Goal: Task Accomplishment & Management: Use online tool/utility

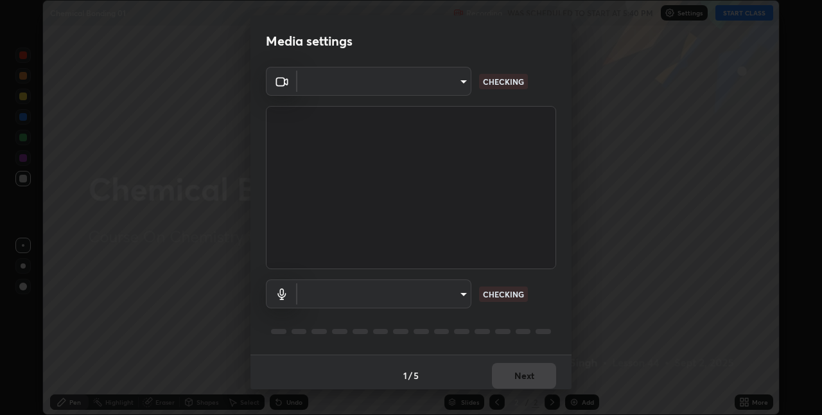
type input "280048489f4aceaa7dd929c42ae46e7d7a1038740bc9fc22ad0932e52b0860f8"
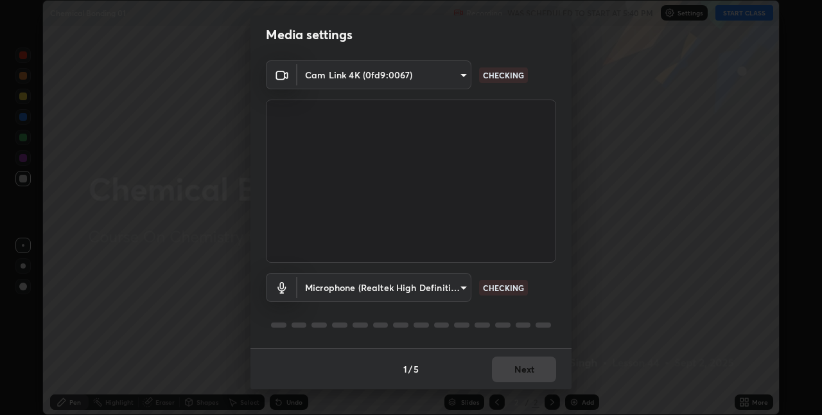
click at [360, 285] on body "Erase all Chemical Bonding 01 Recording WAS SCHEDULED TO START AT 5:40 PM Setti…" at bounding box center [411, 207] width 822 height 415
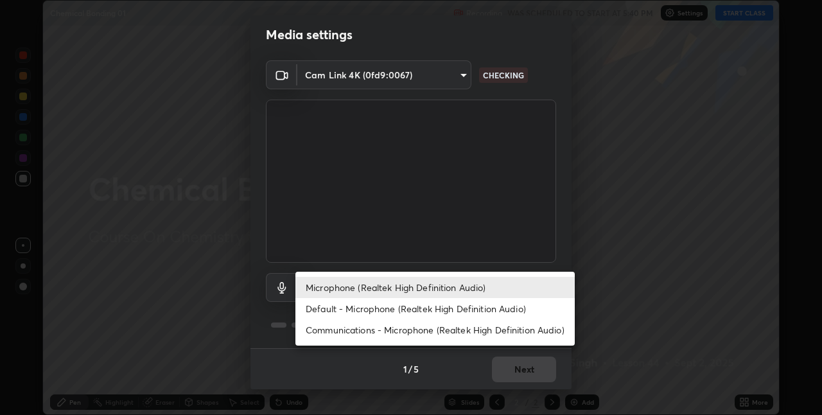
click at [341, 308] on li "Default - Microphone (Realtek High Definition Audio)" at bounding box center [435, 308] width 279 height 21
type input "default"
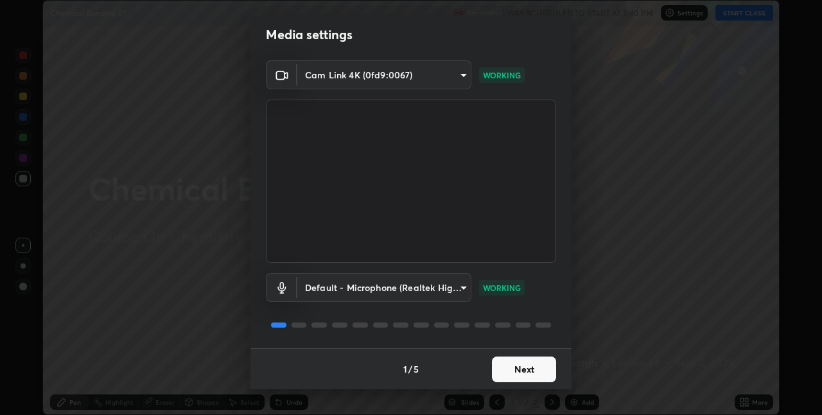
click at [513, 375] on button "Next" at bounding box center [524, 370] width 64 height 26
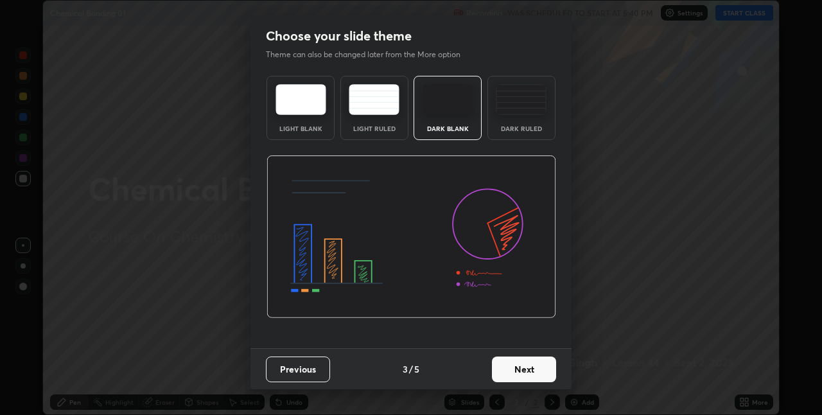
click at [532, 372] on button "Next" at bounding box center [524, 370] width 64 height 26
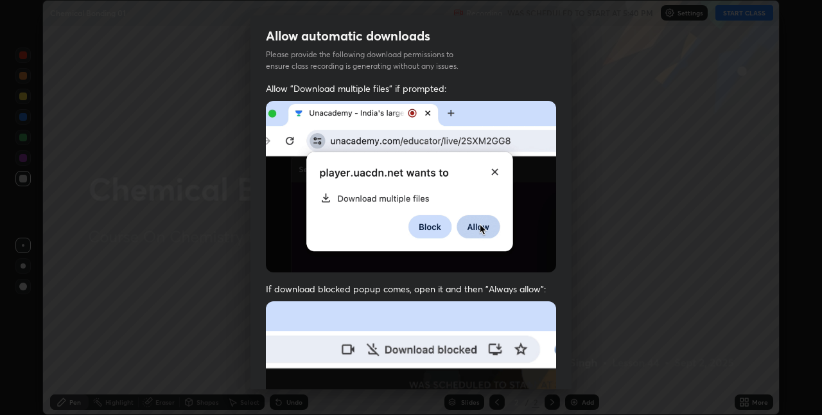
click at [579, 358] on div "Allow automatic downloads Please provide the following download permissions to …" at bounding box center [411, 207] width 822 height 415
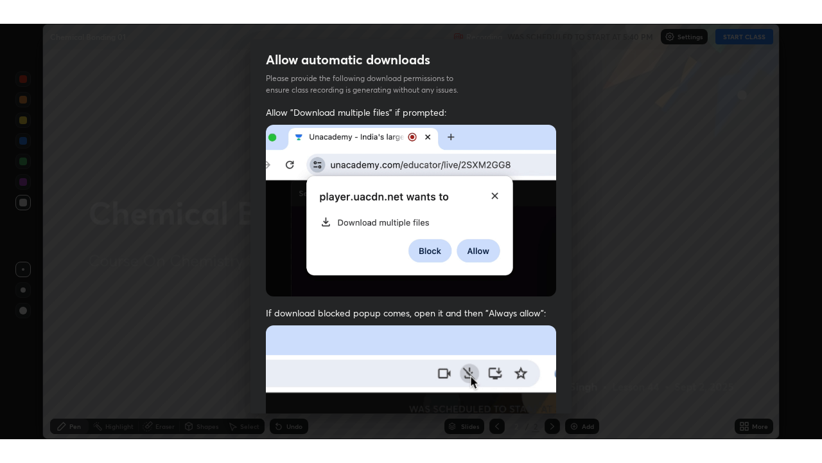
scroll to position [269, 0]
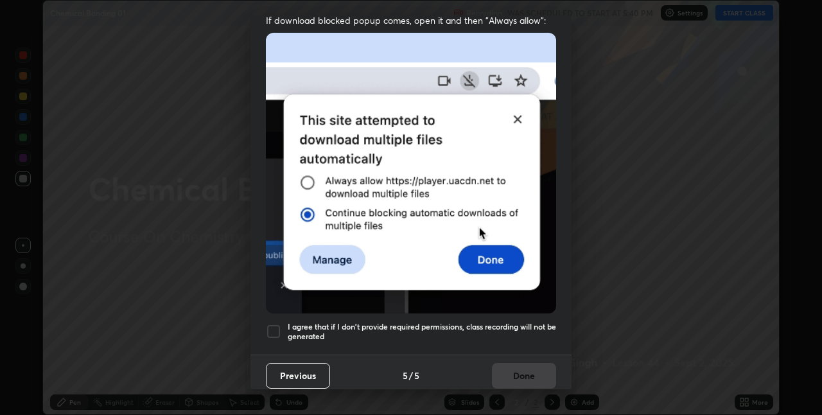
click at [272, 332] on div at bounding box center [273, 331] width 15 height 15
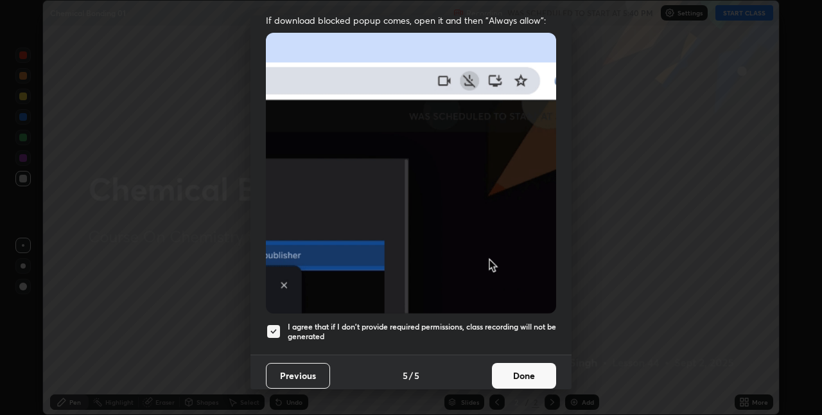
click at [523, 376] on button "Done" at bounding box center [524, 376] width 64 height 26
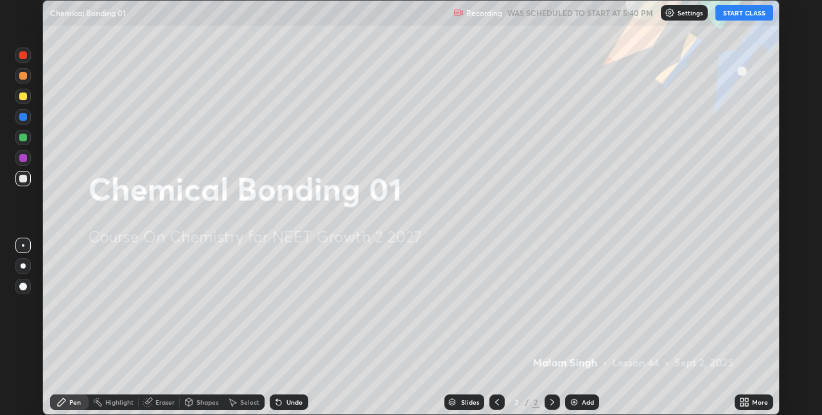
click at [736, 12] on button "START CLASS" at bounding box center [745, 12] width 58 height 15
click at [745, 406] on icon at bounding box center [746, 404] width 3 height 3
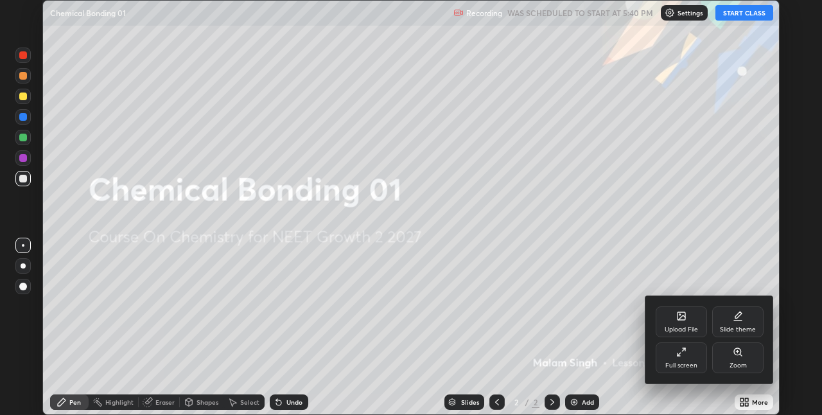
click at [685, 358] on div "Full screen" at bounding box center [681, 357] width 51 height 31
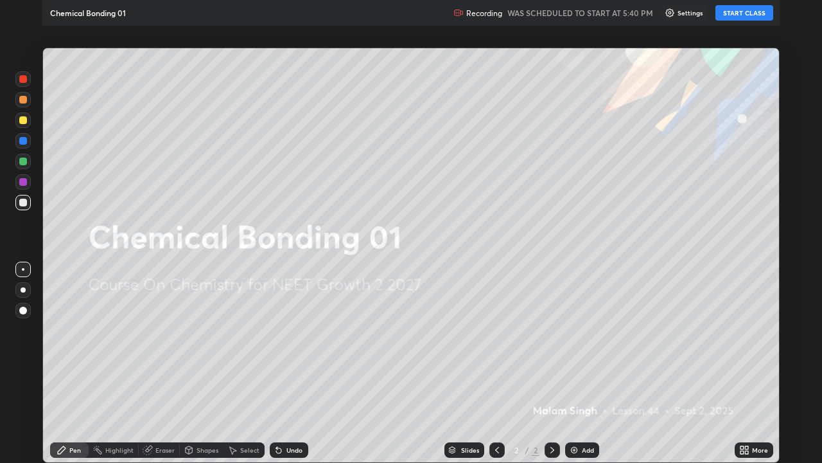
scroll to position [463, 822]
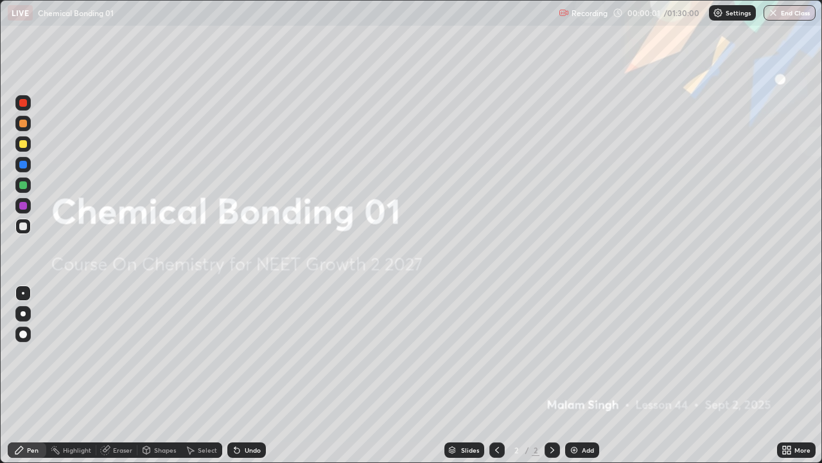
click at [576, 414] on img at bounding box center [574, 450] width 10 height 10
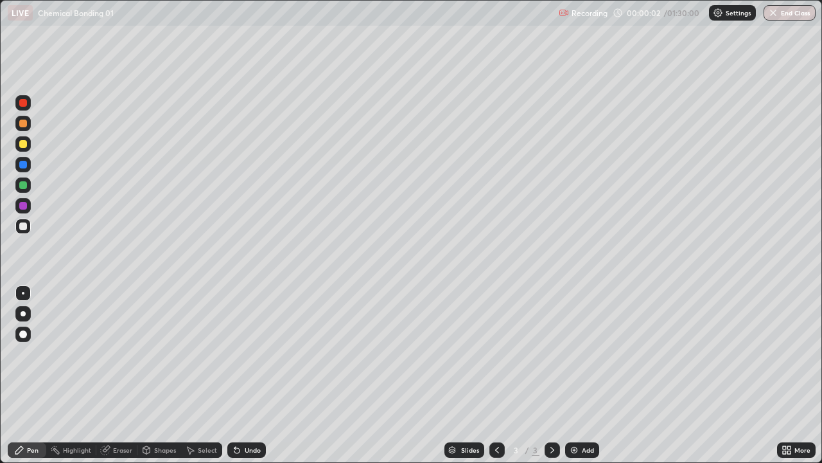
click at [23, 314] on div at bounding box center [23, 313] width 5 height 5
click at [24, 124] on div at bounding box center [23, 123] width 8 height 8
click at [160, 414] on div "Shapes" at bounding box center [165, 450] width 22 height 6
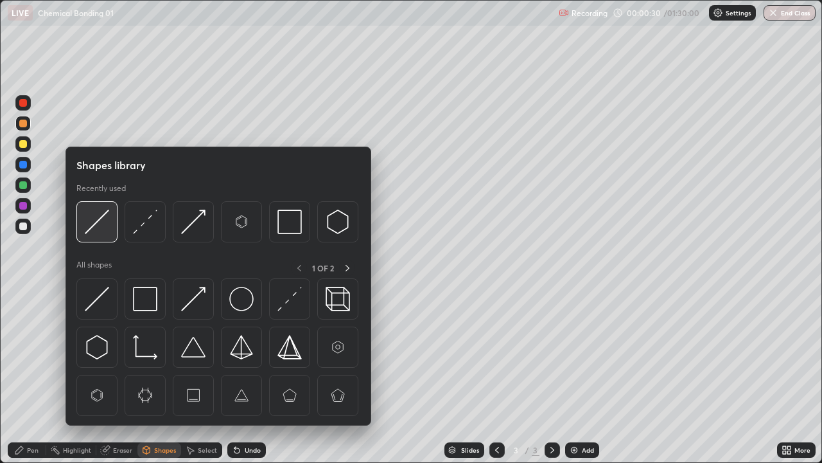
click at [102, 213] on img at bounding box center [97, 221] width 24 height 24
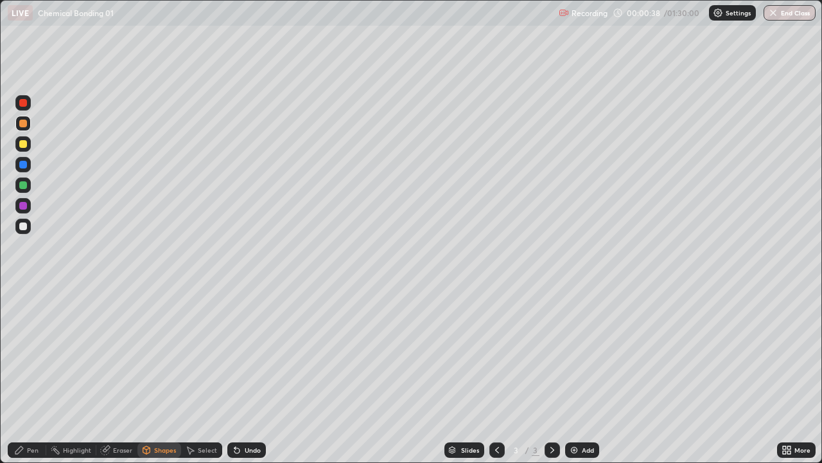
click at [0, 414] on div "Pen Highlight Eraser Shapes Select Undo Slides 3 / 3 Add More" at bounding box center [411, 450] width 822 height 26
click at [33, 414] on div "Pen" at bounding box center [33, 450] width 12 height 6
click at [24, 224] on div at bounding box center [23, 226] width 8 height 8
click at [22, 143] on div at bounding box center [23, 144] width 8 height 8
click at [20, 186] on div at bounding box center [23, 185] width 8 height 8
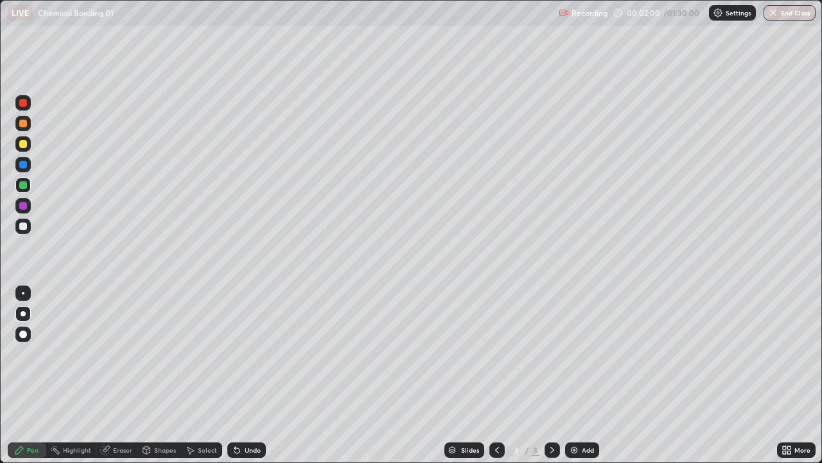
click at [145, 414] on icon at bounding box center [146, 449] width 7 height 2
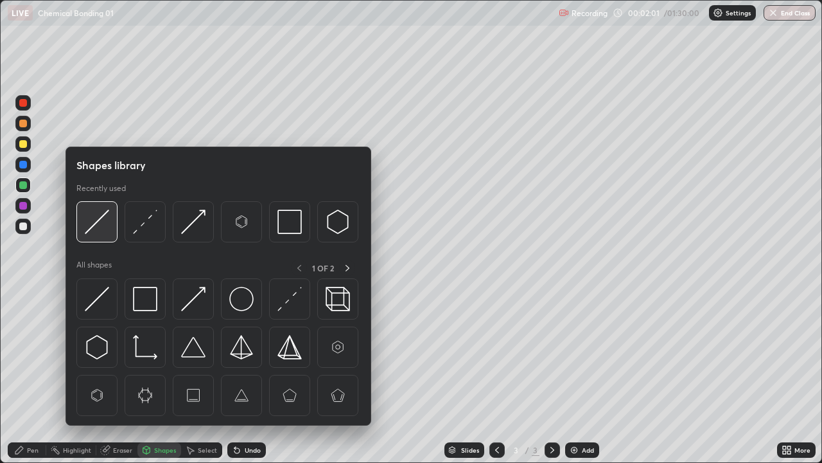
click at [96, 215] on img at bounding box center [97, 221] width 24 height 24
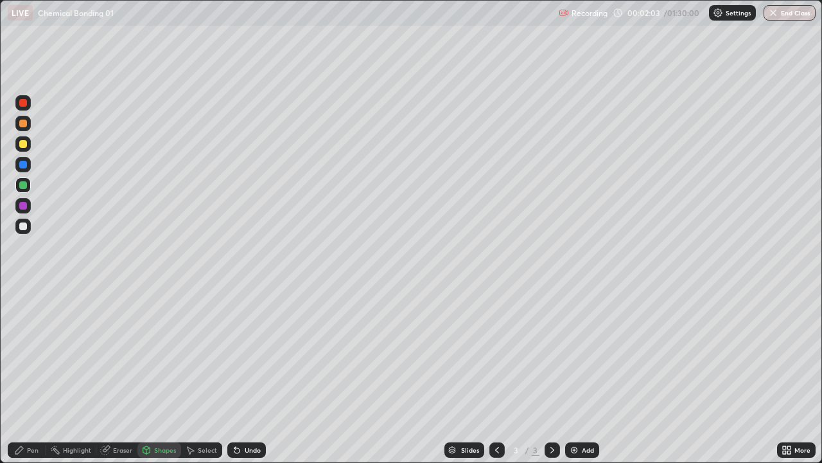
click at [28, 414] on div "Pen" at bounding box center [33, 450] width 12 height 6
click at [22, 229] on div at bounding box center [23, 226] width 8 height 8
click at [120, 414] on div "Eraser" at bounding box center [122, 450] width 19 height 6
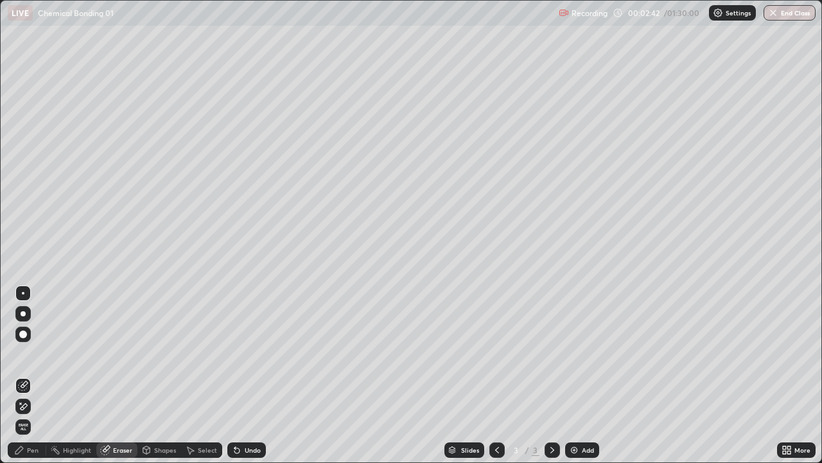
click at [35, 414] on div "Pen" at bounding box center [33, 450] width 12 height 6
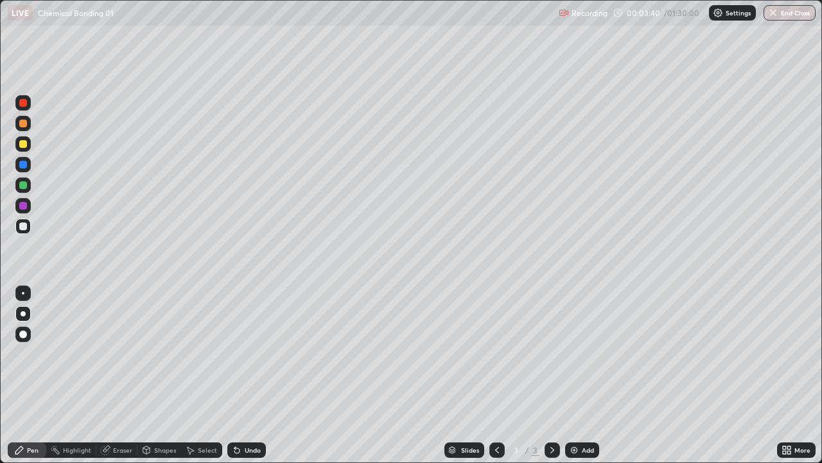
click at [18, 184] on div at bounding box center [22, 184] width 15 height 15
click at [24, 129] on div at bounding box center [22, 123] width 15 height 15
click at [570, 414] on div "Add" at bounding box center [582, 449] width 34 height 15
click at [23, 144] on div at bounding box center [23, 144] width 8 height 8
click at [23, 229] on div at bounding box center [23, 226] width 8 height 8
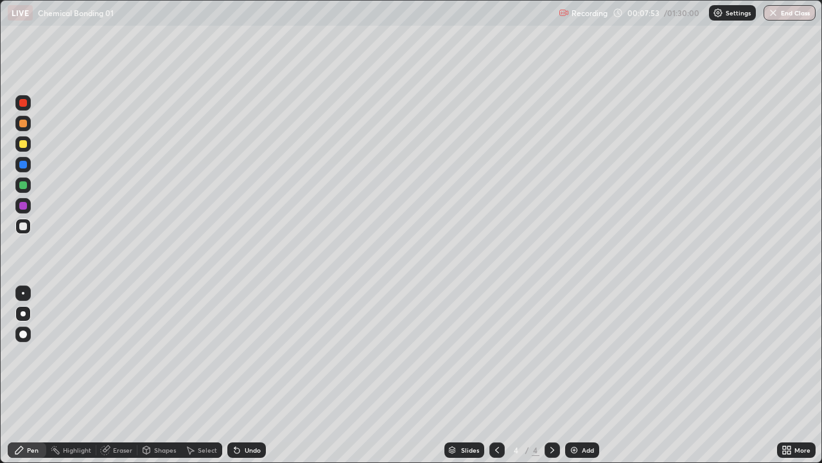
click at [23, 190] on div at bounding box center [22, 184] width 15 height 15
click at [193, 414] on div "Select" at bounding box center [201, 449] width 41 height 15
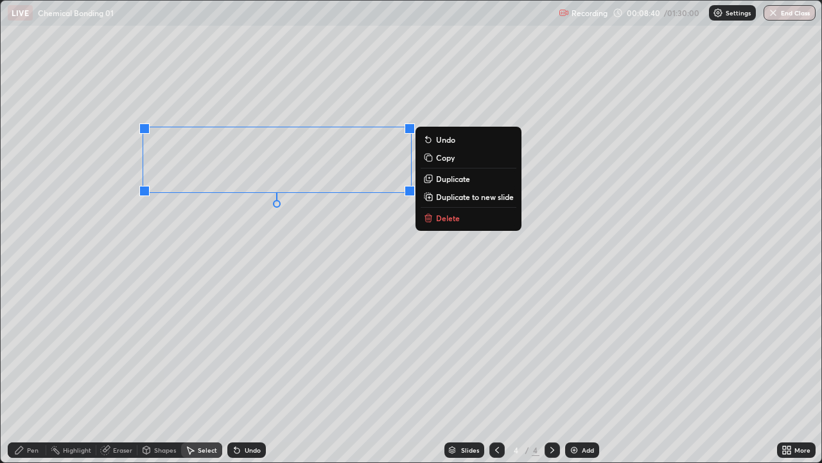
click at [436, 217] on button "Delete" at bounding box center [469, 217] width 96 height 15
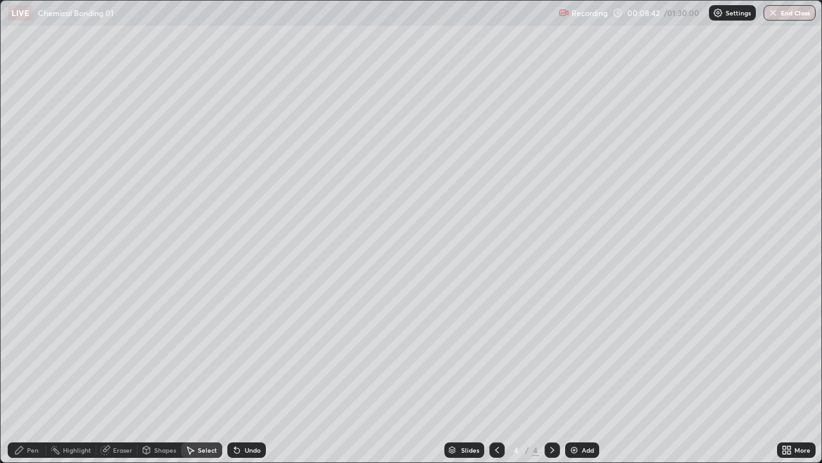
click at [28, 414] on div "Pen" at bounding box center [27, 449] width 39 height 15
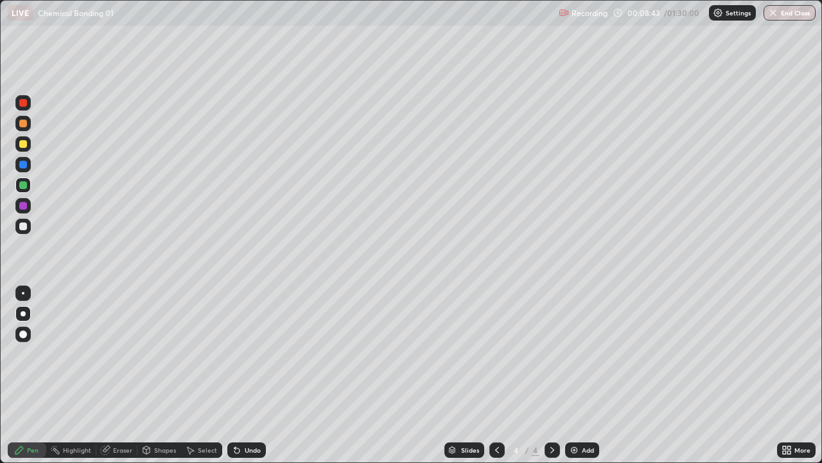
click at [21, 222] on div at bounding box center [23, 226] width 8 height 8
click at [20, 130] on div at bounding box center [22, 123] width 15 height 15
click at [24, 226] on div at bounding box center [23, 226] width 8 height 8
click at [26, 184] on div at bounding box center [23, 185] width 8 height 8
click at [18, 222] on div at bounding box center [22, 225] width 15 height 15
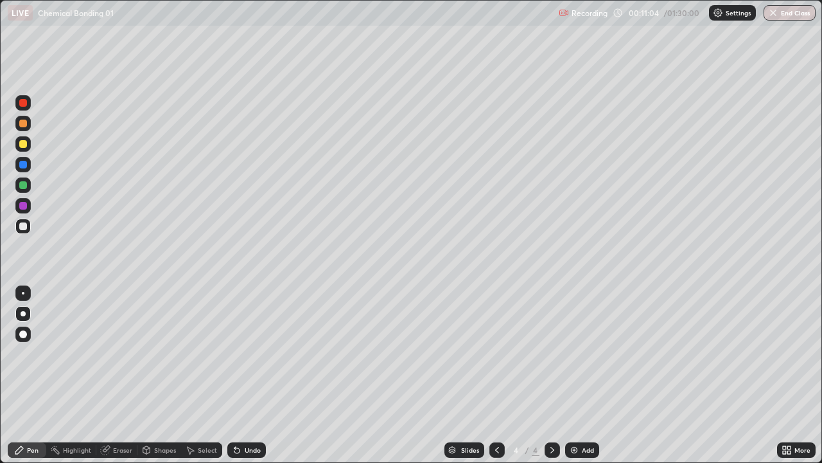
click at [22, 148] on div at bounding box center [22, 143] width 15 height 15
click at [22, 227] on div at bounding box center [23, 226] width 8 height 8
click at [28, 231] on div at bounding box center [22, 225] width 15 height 15
click at [21, 125] on div at bounding box center [23, 123] width 8 height 8
click at [22, 233] on div at bounding box center [22, 225] width 15 height 15
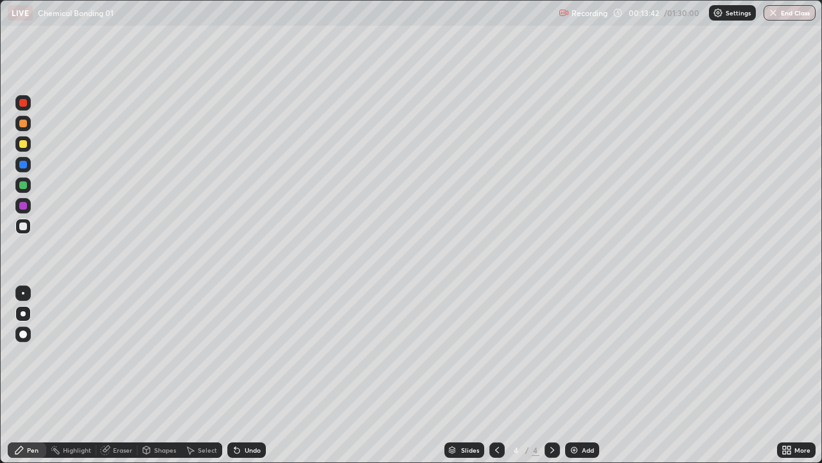
click at [24, 151] on div at bounding box center [22, 143] width 15 height 15
click at [128, 414] on div "Eraser" at bounding box center [122, 450] width 19 height 6
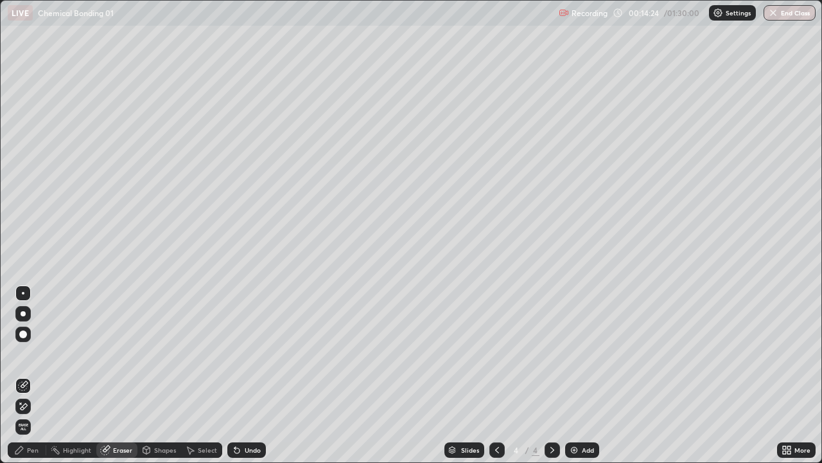
click at [40, 414] on div "Pen" at bounding box center [27, 449] width 39 height 15
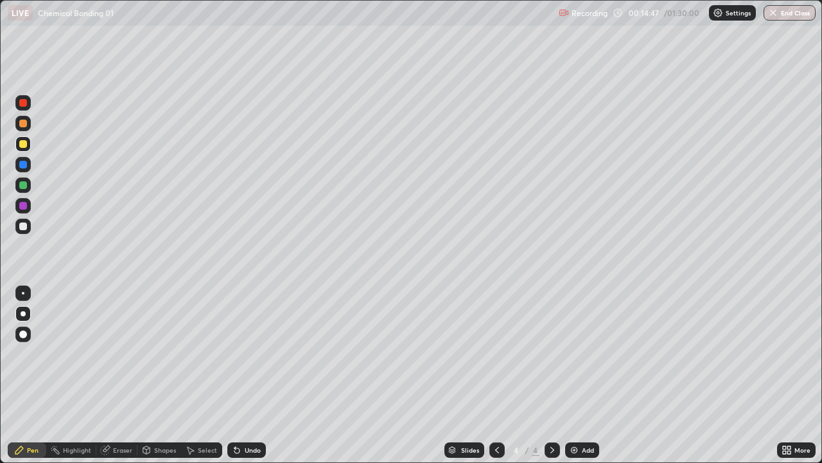
click at [23, 227] on div at bounding box center [23, 226] width 8 height 8
click at [17, 148] on div at bounding box center [22, 143] width 15 height 15
click at [570, 414] on img at bounding box center [574, 450] width 10 height 10
click at [22, 123] on div at bounding box center [23, 123] width 8 height 8
click at [17, 231] on div at bounding box center [22, 225] width 15 height 15
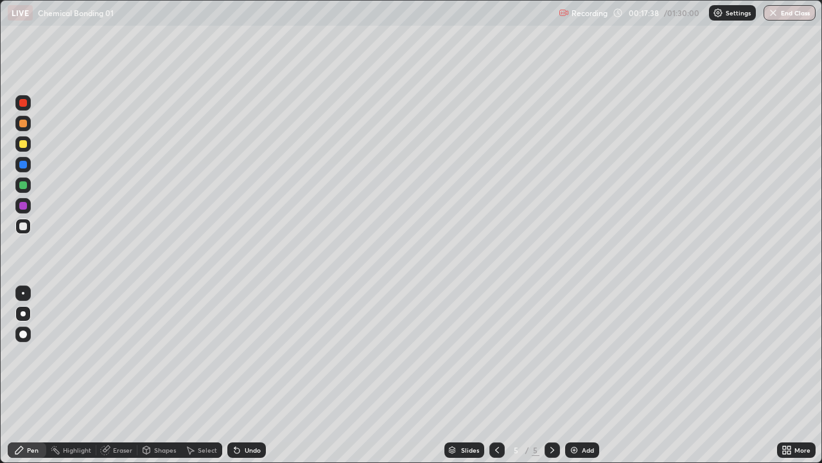
click at [23, 145] on div at bounding box center [23, 144] width 8 height 8
click at [23, 227] on div at bounding box center [23, 226] width 8 height 8
click at [154, 414] on div "Shapes" at bounding box center [165, 450] width 22 height 6
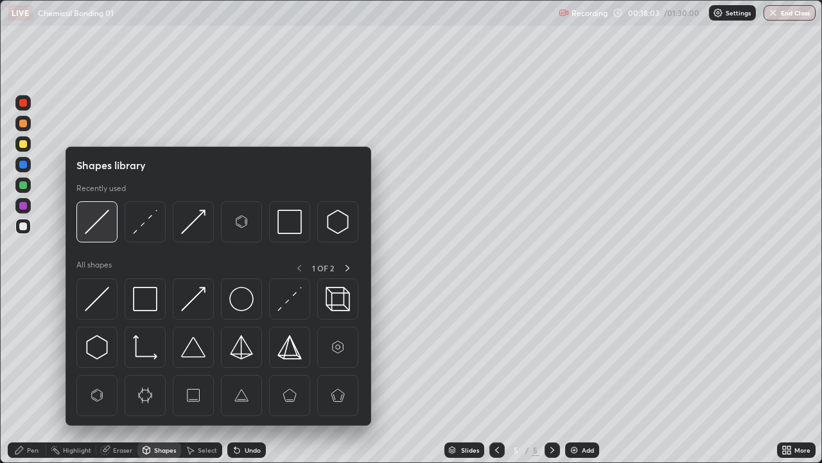
click at [97, 222] on img at bounding box center [97, 221] width 24 height 24
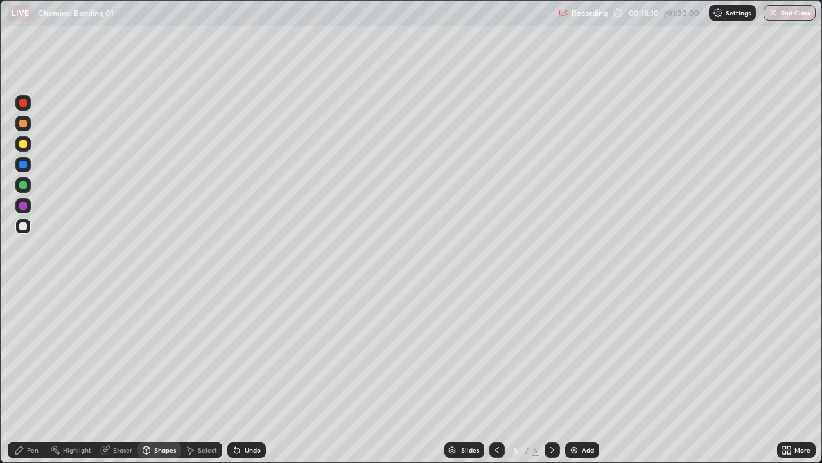
click at [25, 414] on div "Pen" at bounding box center [27, 449] width 39 height 15
click at [26, 168] on div at bounding box center [22, 164] width 15 height 15
click at [17, 186] on div at bounding box center [22, 184] width 15 height 15
click at [23, 124] on div at bounding box center [23, 123] width 8 height 8
click at [23, 226] on div at bounding box center [23, 226] width 8 height 8
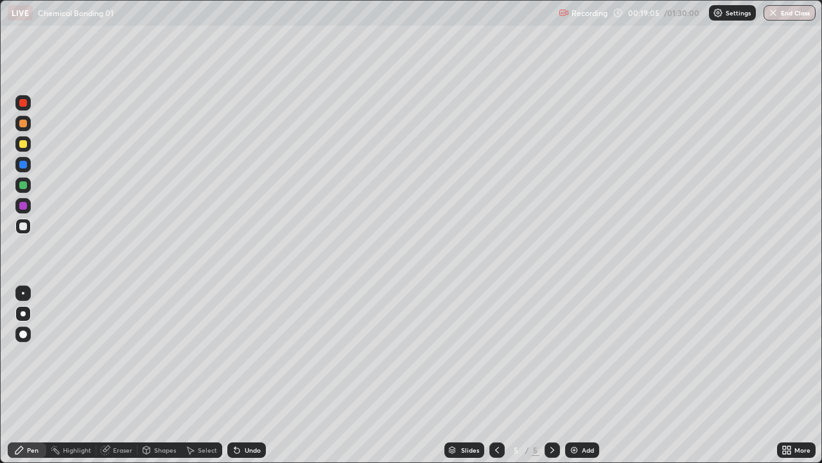
click at [28, 144] on div at bounding box center [22, 143] width 15 height 15
click at [22, 185] on div at bounding box center [23, 185] width 8 height 8
click at [159, 414] on div "Shapes" at bounding box center [165, 450] width 22 height 6
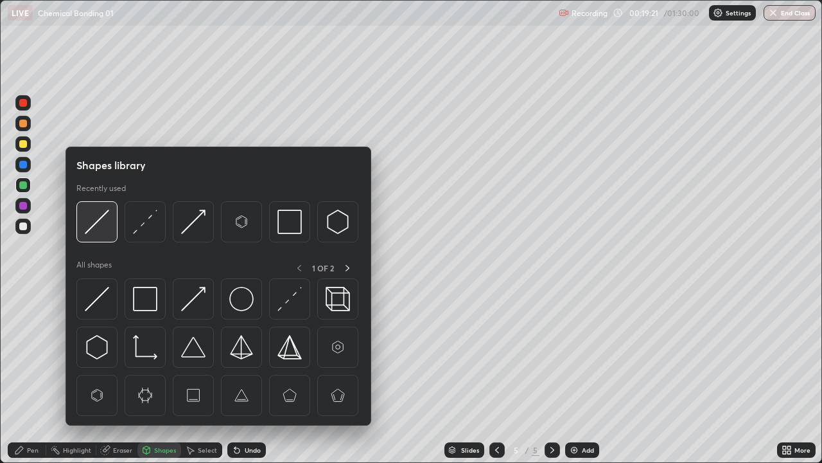
click at [102, 227] on img at bounding box center [97, 221] width 24 height 24
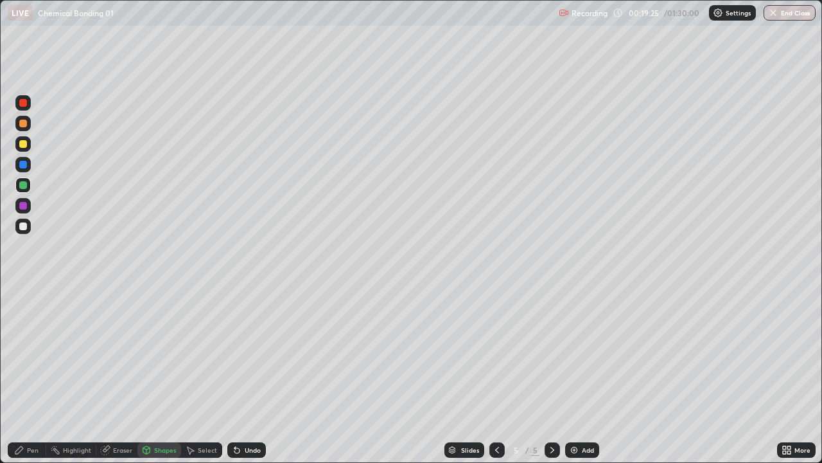
click at [32, 414] on div "Pen" at bounding box center [33, 450] width 12 height 6
click at [25, 229] on div at bounding box center [23, 226] width 8 height 8
click at [152, 414] on div "Shapes" at bounding box center [159, 449] width 44 height 15
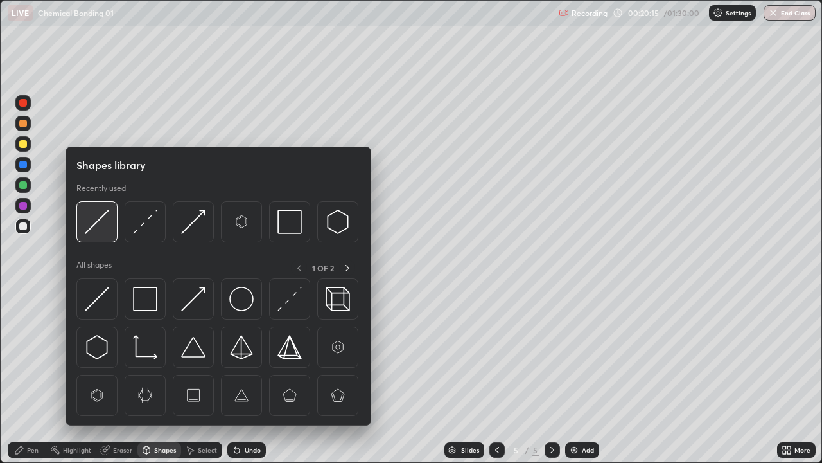
click at [90, 231] on img at bounding box center [97, 221] width 24 height 24
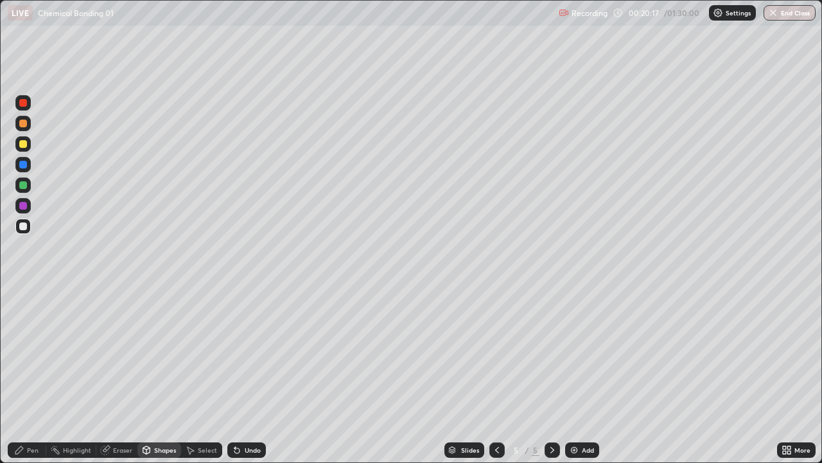
click at [31, 414] on div "Pen" at bounding box center [33, 450] width 12 height 6
click at [19, 125] on div at bounding box center [23, 123] width 8 height 8
click at [16, 186] on div at bounding box center [22, 184] width 15 height 15
click at [494, 414] on icon at bounding box center [497, 450] width 10 height 10
click at [21, 229] on div at bounding box center [23, 226] width 8 height 8
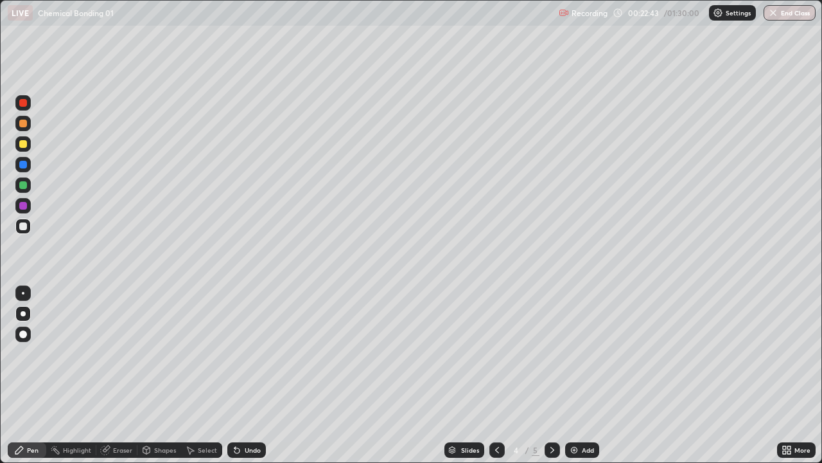
click at [551, 414] on icon at bounding box center [552, 450] width 10 height 10
click at [25, 124] on div at bounding box center [23, 123] width 8 height 8
click at [496, 414] on icon at bounding box center [497, 450] width 10 height 10
click at [18, 188] on div at bounding box center [22, 184] width 15 height 15
click at [22, 164] on div at bounding box center [23, 165] width 8 height 8
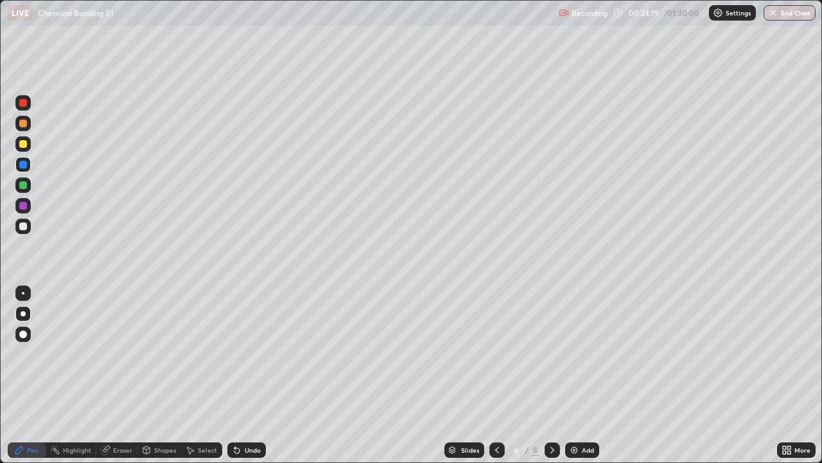
click at [22, 188] on div at bounding box center [23, 185] width 8 height 8
click at [547, 414] on div at bounding box center [552, 449] width 15 height 15
click at [551, 414] on icon at bounding box center [552, 450] width 10 height 10
click at [570, 414] on img at bounding box center [574, 450] width 10 height 10
click at [24, 122] on div at bounding box center [23, 123] width 8 height 8
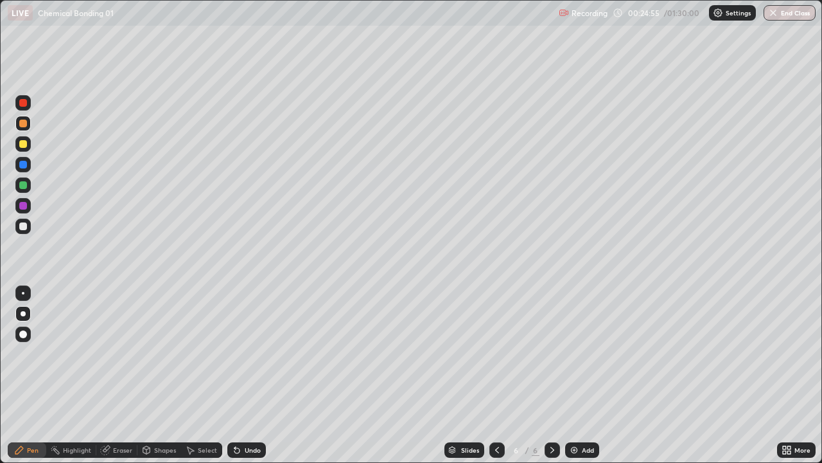
click at [22, 227] on div at bounding box center [23, 226] width 8 height 8
click at [24, 184] on div at bounding box center [23, 185] width 8 height 8
click at [22, 233] on div at bounding box center [22, 225] width 15 height 15
click at [26, 190] on div at bounding box center [22, 184] width 15 height 15
click at [24, 227] on div at bounding box center [23, 226] width 8 height 8
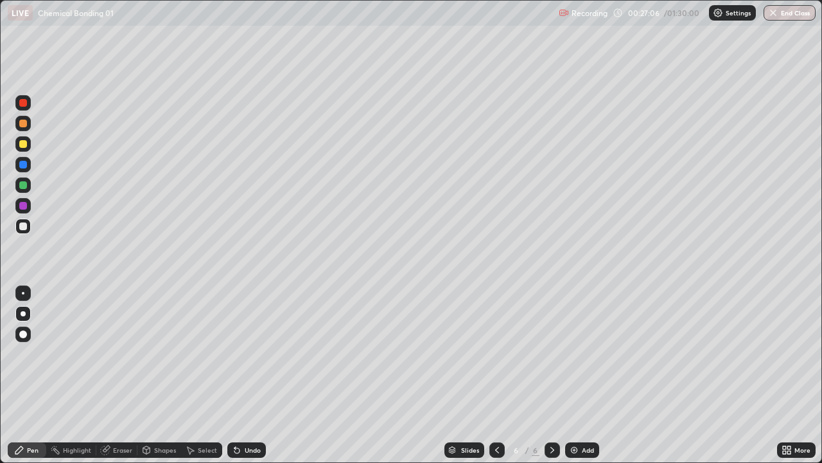
click at [25, 185] on div at bounding box center [23, 185] width 8 height 8
click at [22, 226] on div at bounding box center [23, 226] width 8 height 8
click at [22, 145] on div at bounding box center [23, 144] width 8 height 8
click at [573, 414] on img at bounding box center [574, 450] width 10 height 10
click at [24, 226] on div at bounding box center [23, 226] width 8 height 8
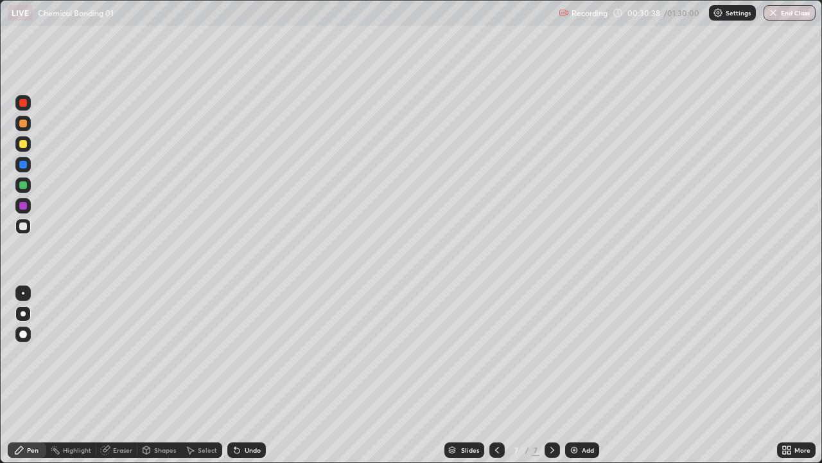
click at [22, 144] on div at bounding box center [23, 144] width 8 height 8
click at [21, 231] on div at bounding box center [22, 225] width 15 height 15
click at [125, 414] on div "Eraser" at bounding box center [122, 450] width 19 height 6
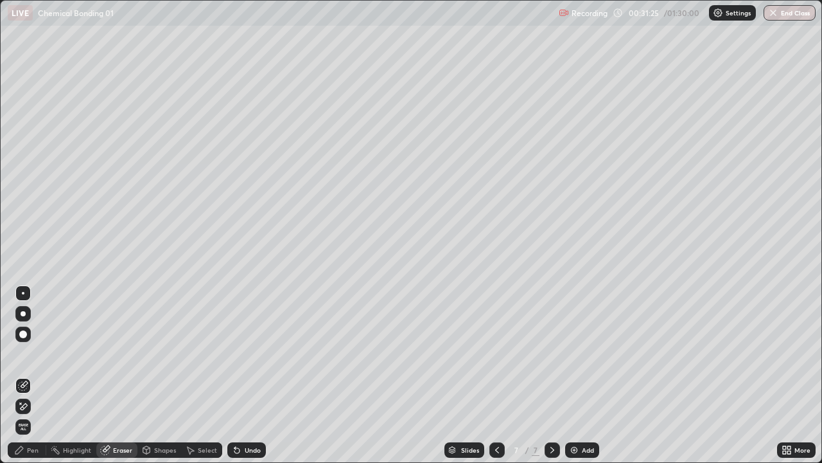
click at [40, 414] on div "Pen" at bounding box center [27, 449] width 39 height 15
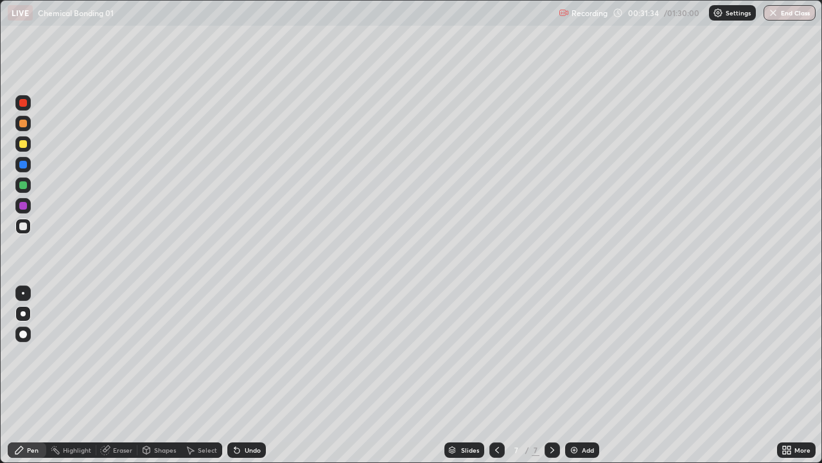
click at [24, 147] on div at bounding box center [23, 144] width 8 height 8
click at [23, 227] on div at bounding box center [23, 226] width 8 height 8
click at [23, 145] on div at bounding box center [23, 144] width 8 height 8
click at [570, 414] on img at bounding box center [574, 450] width 10 height 10
click at [21, 123] on div at bounding box center [23, 123] width 8 height 8
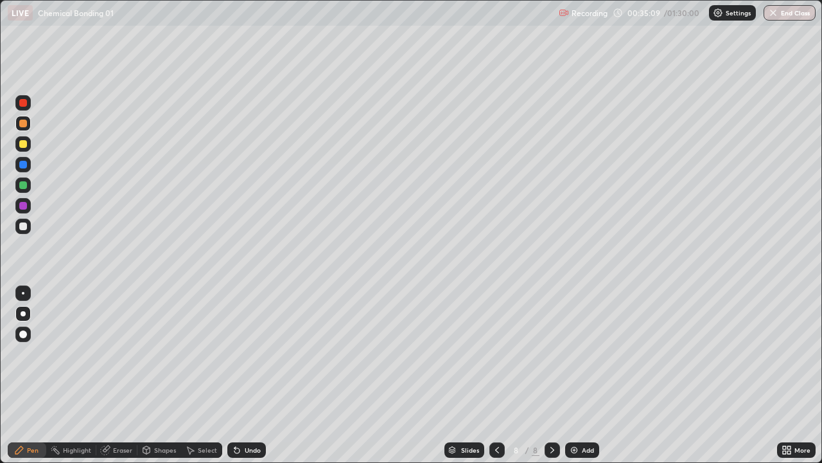
click at [20, 227] on div at bounding box center [23, 226] width 8 height 8
click at [21, 143] on div at bounding box center [23, 144] width 8 height 8
click at [21, 228] on div at bounding box center [23, 226] width 8 height 8
click at [24, 123] on div at bounding box center [23, 123] width 8 height 8
click at [26, 220] on div at bounding box center [22, 225] width 15 height 15
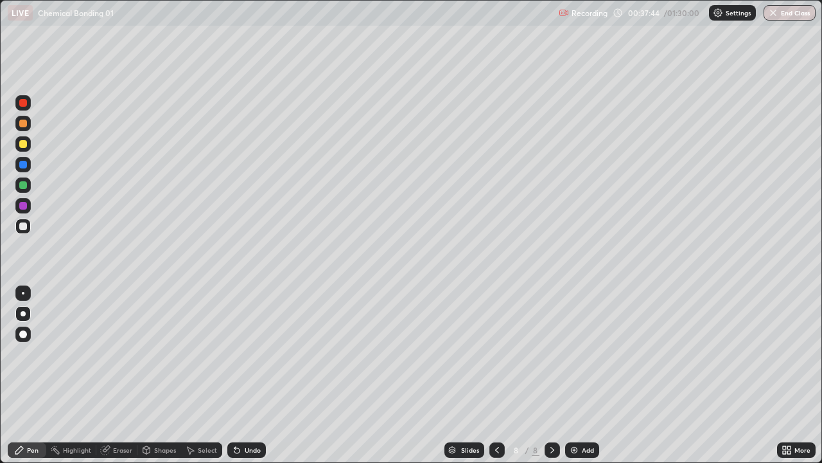
click at [152, 414] on div "Shapes" at bounding box center [159, 449] width 44 height 15
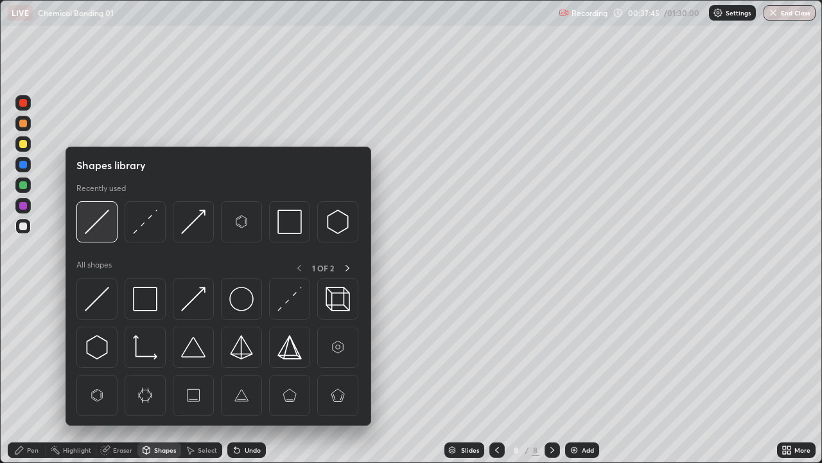
click at [103, 227] on img at bounding box center [97, 221] width 24 height 24
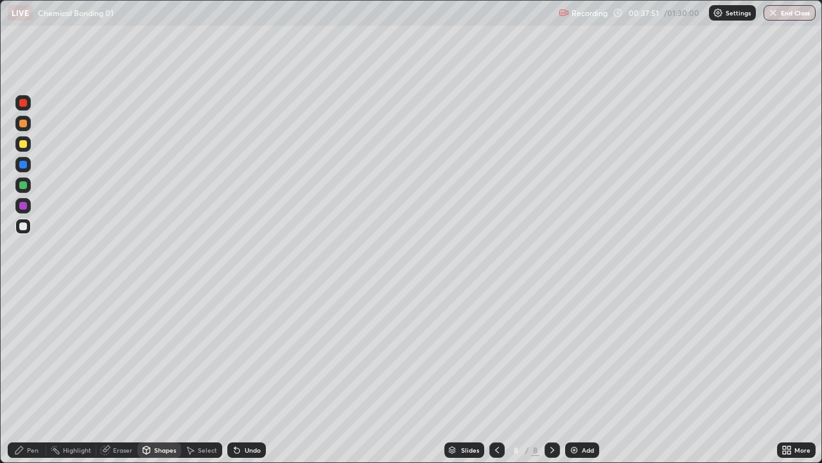
click at [31, 414] on div "Pen" at bounding box center [33, 450] width 12 height 6
click at [158, 414] on div "Shapes" at bounding box center [165, 450] width 22 height 6
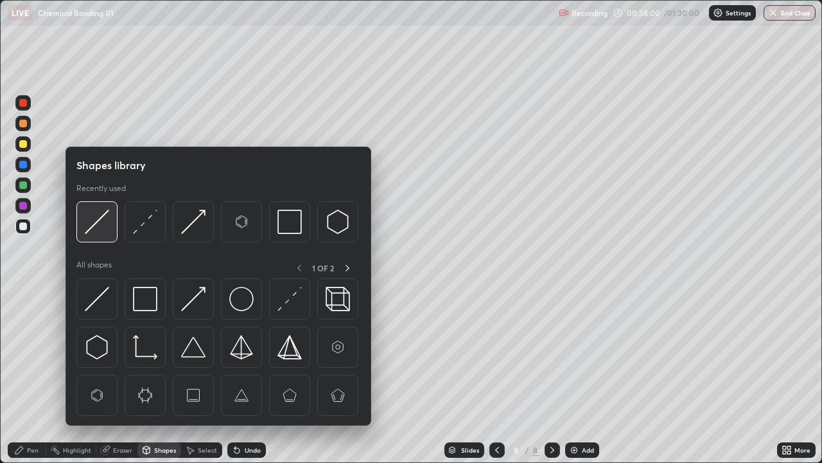
click at [96, 222] on img at bounding box center [97, 221] width 24 height 24
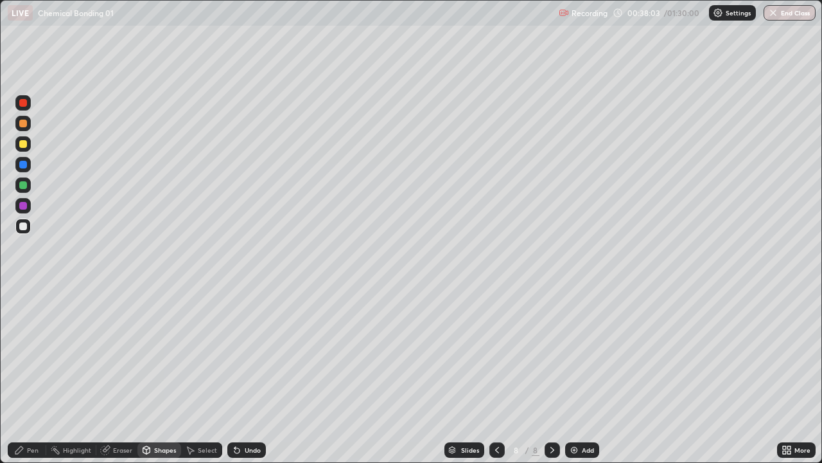
click at [24, 414] on div "Pen" at bounding box center [27, 449] width 39 height 15
click at [26, 200] on div at bounding box center [22, 205] width 15 height 15
click at [24, 226] on div at bounding box center [23, 226] width 8 height 8
click at [18, 189] on div at bounding box center [22, 184] width 15 height 15
click at [502, 414] on div at bounding box center [497, 449] width 15 height 15
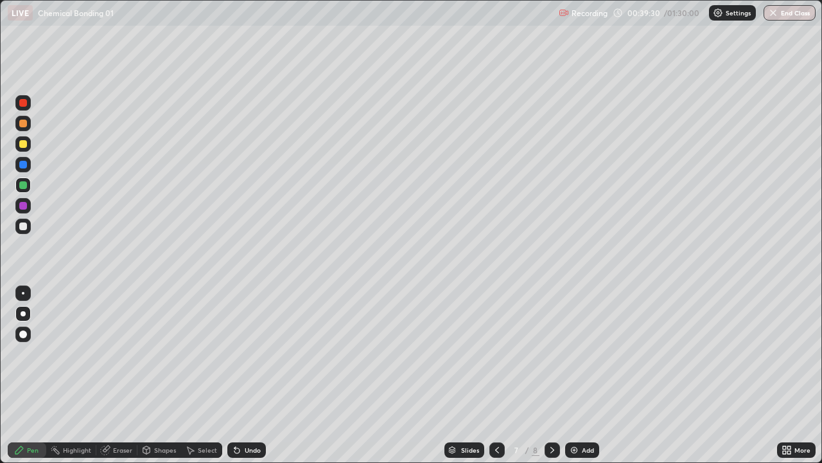
click at [551, 414] on icon at bounding box center [552, 450] width 10 height 10
click at [569, 414] on img at bounding box center [574, 450] width 10 height 10
click at [24, 123] on div at bounding box center [23, 123] width 8 height 8
click at [22, 231] on div at bounding box center [22, 225] width 15 height 15
click at [26, 150] on div at bounding box center [22, 143] width 15 height 15
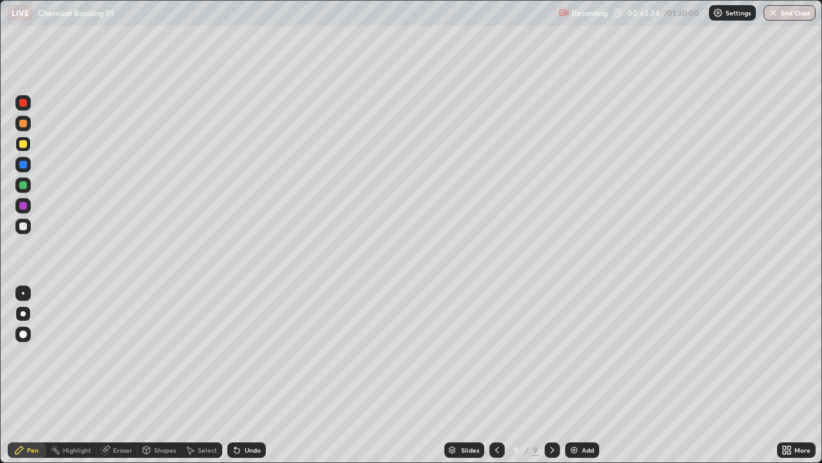
click at [117, 414] on div "Eraser" at bounding box center [122, 450] width 19 height 6
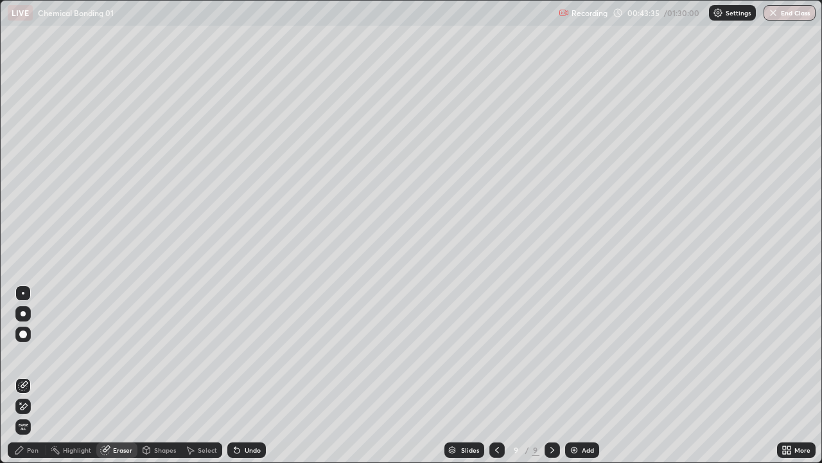
click at [24, 414] on div "Pen" at bounding box center [27, 449] width 39 height 15
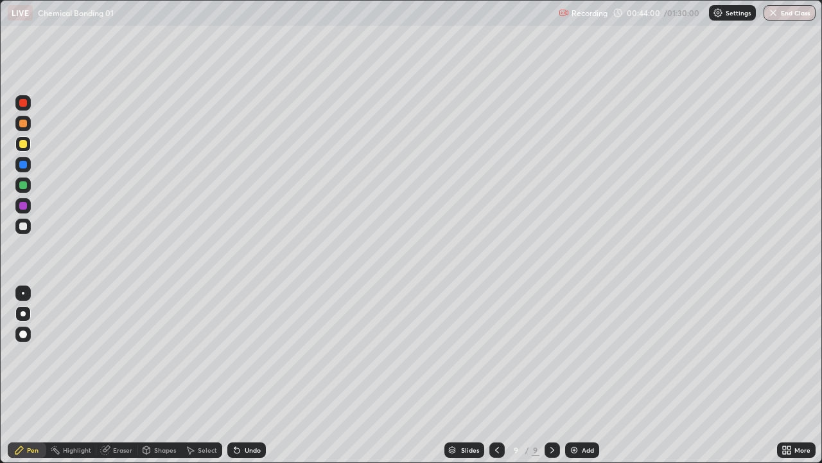
click at [23, 225] on div at bounding box center [23, 226] width 8 height 8
click at [127, 414] on div "Eraser" at bounding box center [116, 449] width 41 height 15
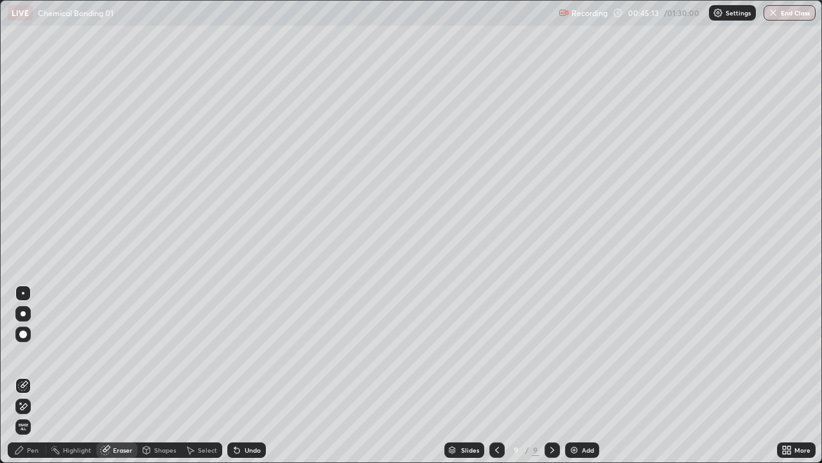
click at [31, 414] on div "Pen" at bounding box center [33, 450] width 12 height 6
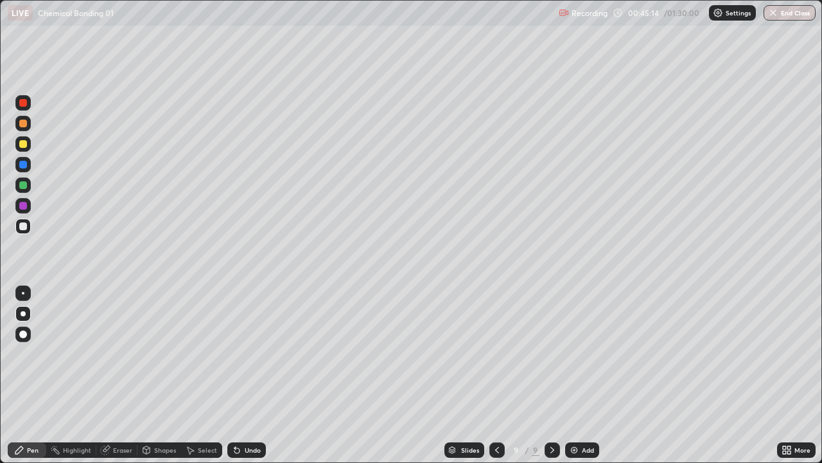
click at [24, 188] on div at bounding box center [23, 185] width 8 height 8
click at [130, 414] on div "Eraser" at bounding box center [116, 449] width 41 height 15
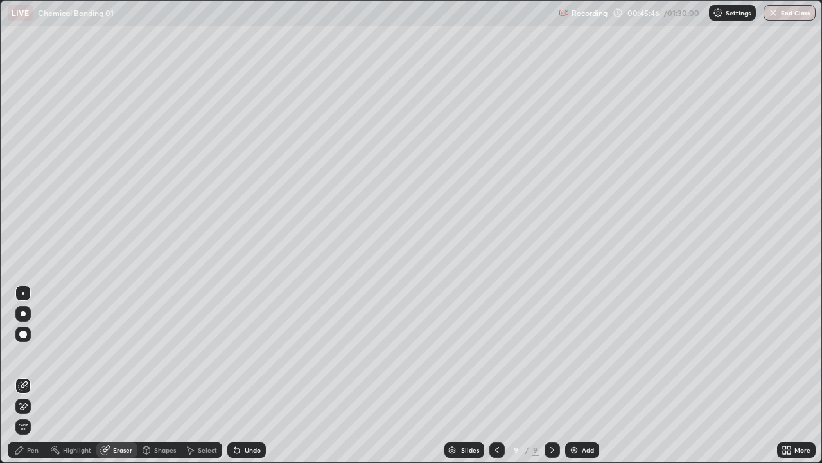
click at [31, 414] on div "Pen" at bounding box center [33, 450] width 12 height 6
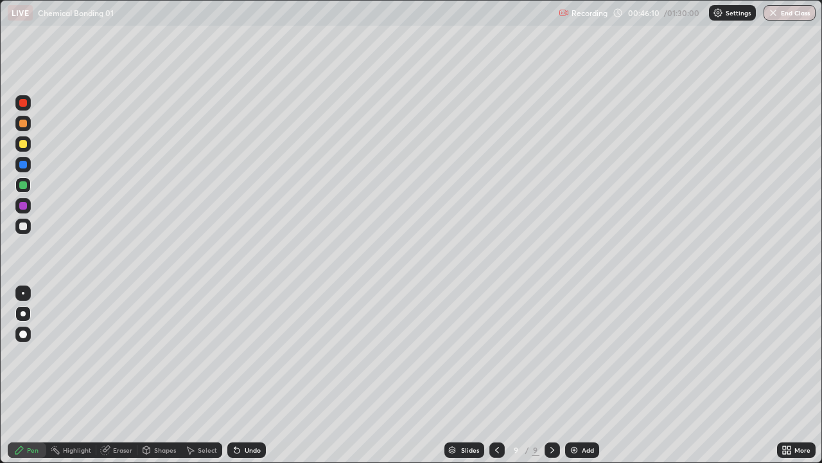
click at [22, 226] on div at bounding box center [23, 226] width 8 height 8
click at [0, 332] on div "Setting up your live class" at bounding box center [411, 231] width 822 height 463
click at [116, 414] on div "Eraser" at bounding box center [122, 450] width 19 height 6
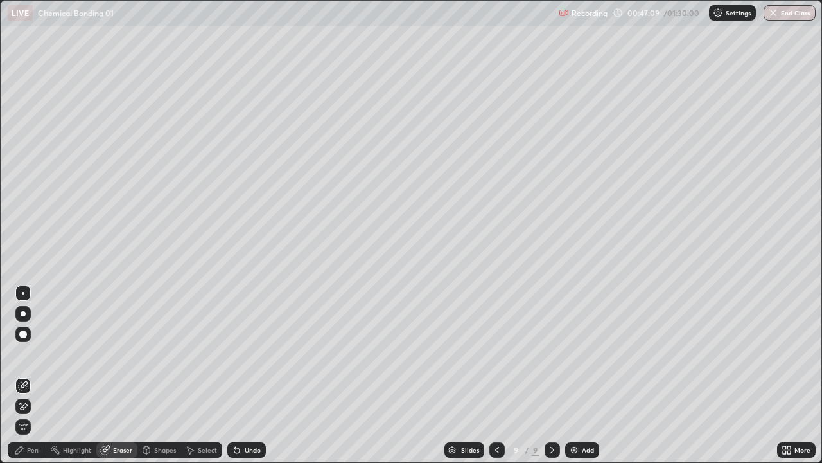
click at [28, 414] on div "Pen" at bounding box center [33, 450] width 12 height 6
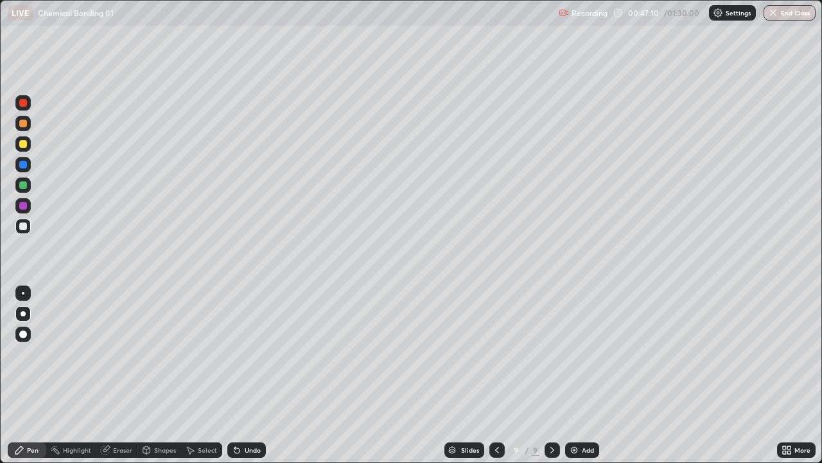
click at [22, 231] on div at bounding box center [22, 225] width 15 height 15
click at [22, 151] on div at bounding box center [22, 143] width 15 height 15
click at [24, 226] on div at bounding box center [23, 226] width 8 height 8
click at [121, 414] on div "Eraser" at bounding box center [122, 450] width 19 height 6
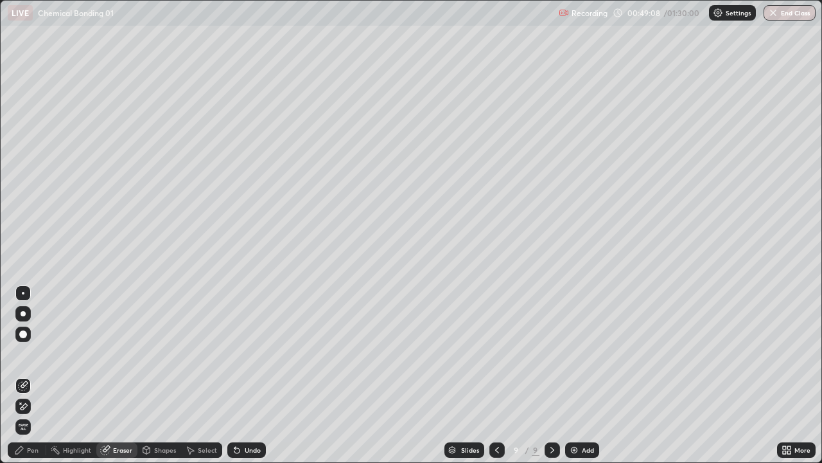
click at [33, 414] on div "Pen" at bounding box center [33, 450] width 12 height 6
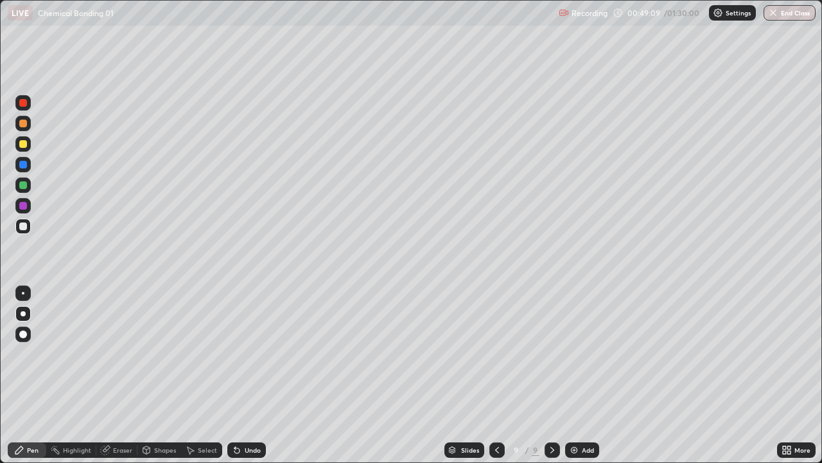
click at [28, 140] on div at bounding box center [22, 143] width 15 height 15
click at [24, 228] on div at bounding box center [23, 226] width 8 height 8
click at [22, 186] on div at bounding box center [23, 185] width 8 height 8
click at [116, 414] on div "Eraser" at bounding box center [116, 449] width 41 height 15
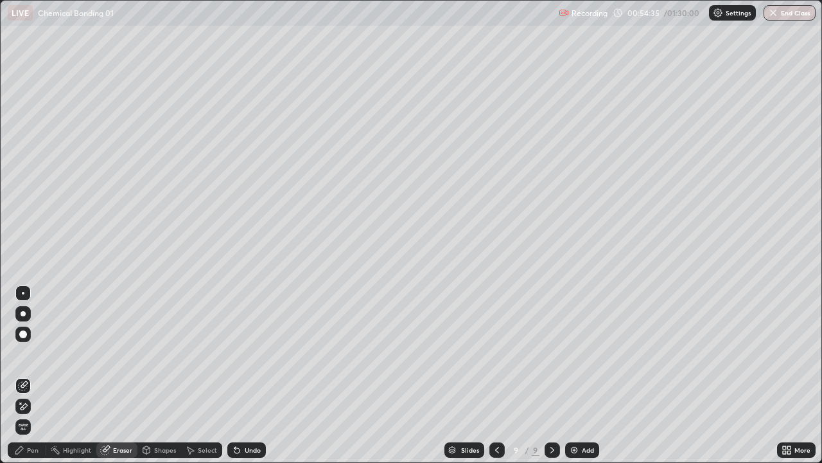
click at [35, 414] on div "Pen" at bounding box center [27, 449] width 39 height 15
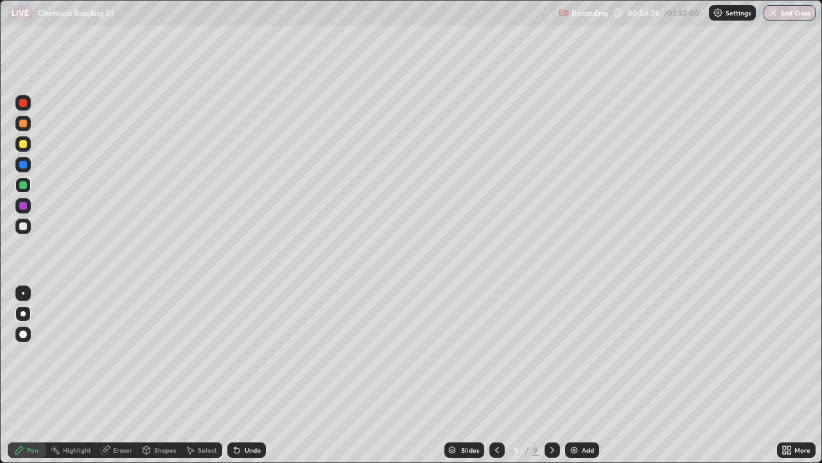
click at [22, 229] on div at bounding box center [23, 226] width 8 height 8
click at [574, 414] on img at bounding box center [574, 450] width 10 height 10
click at [17, 226] on div at bounding box center [22, 225] width 15 height 15
click at [24, 143] on div at bounding box center [23, 144] width 8 height 8
click at [26, 228] on div at bounding box center [23, 226] width 8 height 8
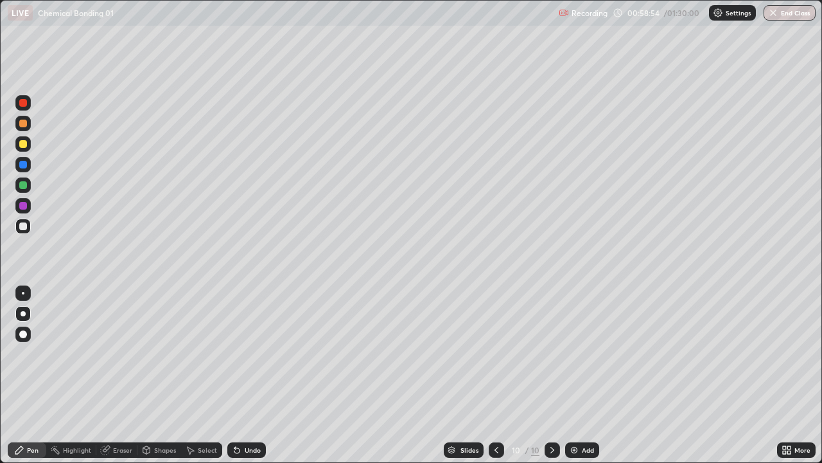
click at [21, 144] on div at bounding box center [23, 144] width 8 height 8
click at [22, 229] on div at bounding box center [23, 226] width 8 height 8
click at [22, 204] on div at bounding box center [23, 206] width 8 height 8
click at [20, 231] on div at bounding box center [22, 225] width 15 height 15
click at [21, 150] on div at bounding box center [22, 143] width 15 height 15
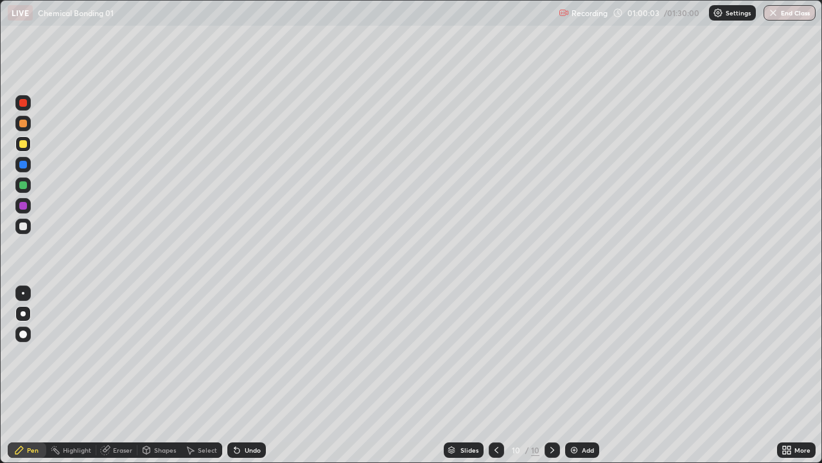
click at [23, 227] on div at bounding box center [23, 226] width 8 height 8
click at [22, 188] on div at bounding box center [23, 185] width 8 height 8
click at [19, 227] on div at bounding box center [23, 226] width 8 height 8
click at [22, 148] on div at bounding box center [22, 143] width 15 height 15
click at [24, 228] on div at bounding box center [23, 226] width 8 height 8
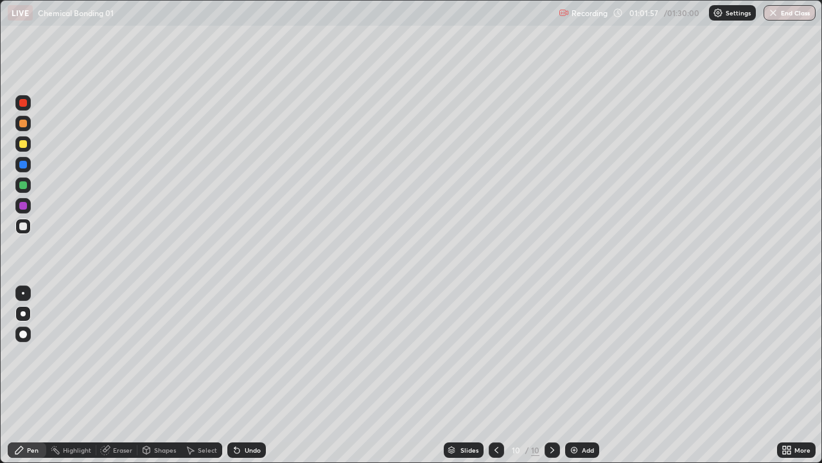
click at [26, 145] on div at bounding box center [23, 144] width 8 height 8
click at [17, 223] on div at bounding box center [22, 225] width 15 height 15
click at [21, 190] on div at bounding box center [22, 184] width 15 height 15
click at [21, 209] on div at bounding box center [23, 206] width 8 height 8
click at [22, 232] on div at bounding box center [22, 225] width 15 height 15
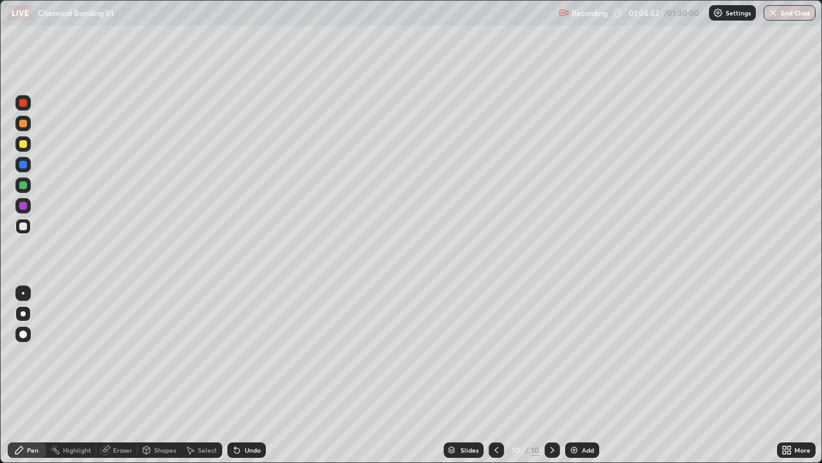
click at [20, 149] on div at bounding box center [22, 143] width 15 height 15
click at [21, 231] on div at bounding box center [22, 225] width 15 height 15
click at [573, 414] on img at bounding box center [574, 450] width 10 height 10
click at [24, 186] on div at bounding box center [23, 185] width 8 height 8
click at [21, 228] on div at bounding box center [23, 226] width 8 height 8
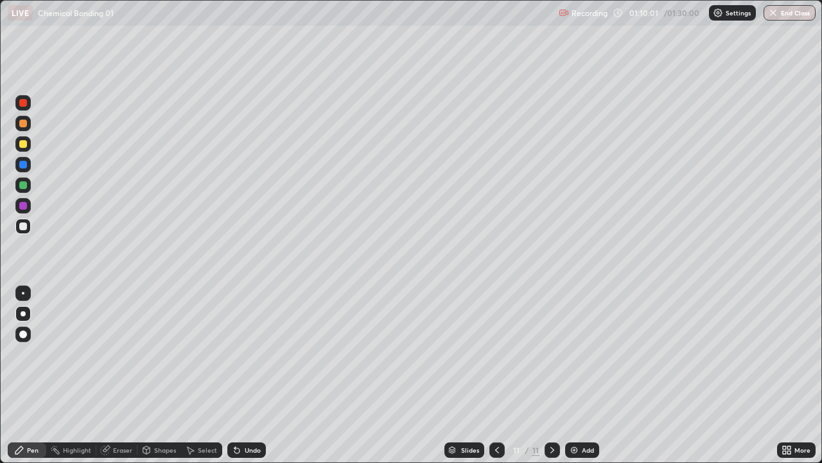
click at [19, 187] on div at bounding box center [23, 185] width 8 height 8
click at [116, 414] on div "Eraser" at bounding box center [122, 450] width 19 height 6
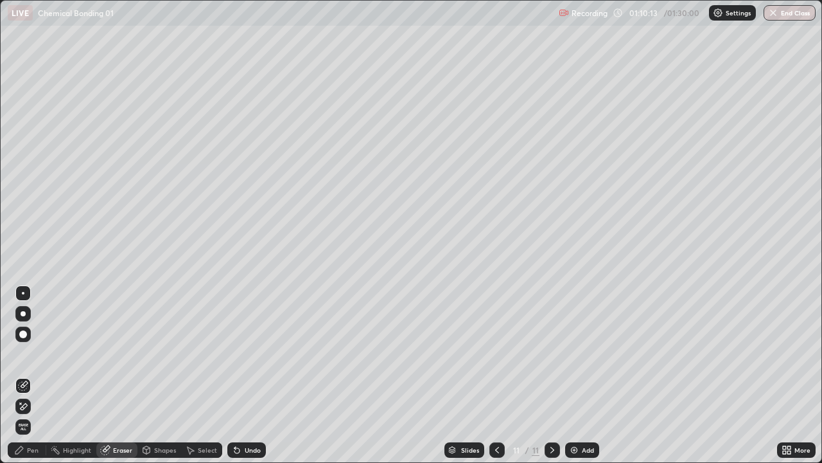
click at [31, 414] on div "Pen" at bounding box center [33, 450] width 12 height 6
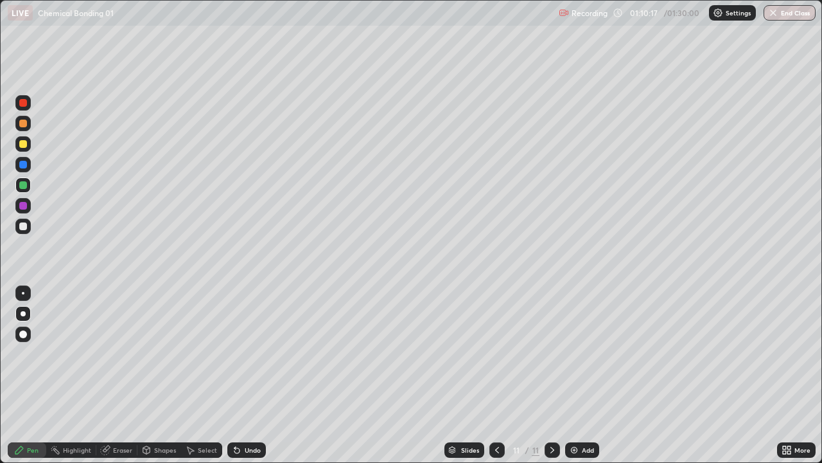
click at [23, 229] on div at bounding box center [23, 226] width 8 height 8
click at [235, 414] on icon at bounding box center [236, 450] width 5 height 5
click at [237, 414] on icon at bounding box center [237, 450] width 10 height 10
click at [234, 414] on icon at bounding box center [234, 447] width 1 height 1
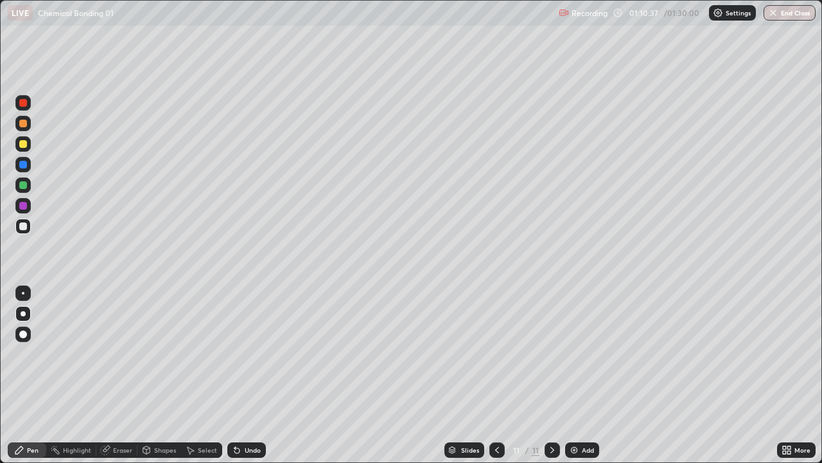
click at [234, 414] on icon at bounding box center [234, 447] width 1 height 1
click at [239, 414] on div "Undo" at bounding box center [246, 449] width 39 height 15
click at [18, 184] on div at bounding box center [22, 184] width 15 height 15
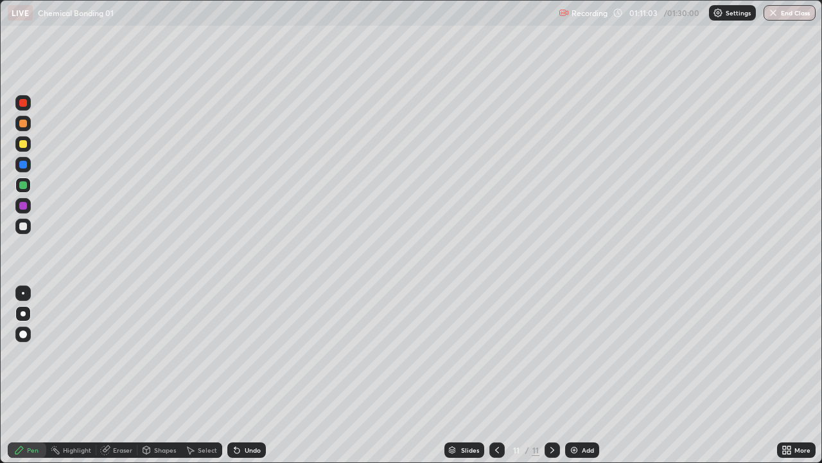
click at [24, 227] on div at bounding box center [23, 226] width 8 height 8
click at [23, 186] on div at bounding box center [23, 185] width 8 height 8
click at [19, 231] on div at bounding box center [22, 225] width 15 height 15
click at [19, 105] on div at bounding box center [23, 103] width 8 height 8
click at [30, 228] on div at bounding box center [22, 225] width 15 height 15
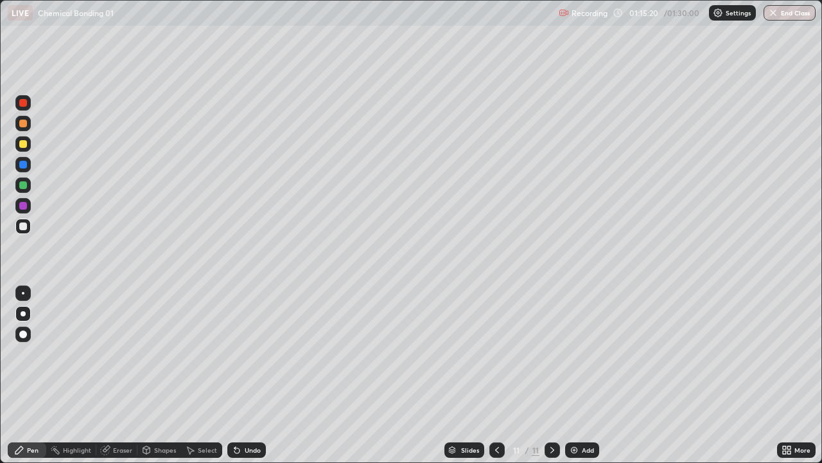
click at [22, 191] on div at bounding box center [22, 184] width 15 height 15
click at [15, 228] on div at bounding box center [22, 225] width 15 height 15
click at [127, 414] on div "Eraser" at bounding box center [122, 450] width 19 height 6
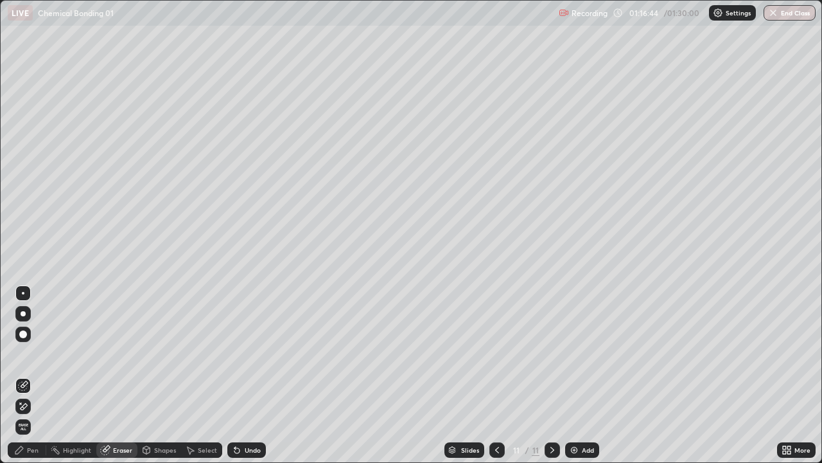
click at [28, 414] on div "Pen" at bounding box center [33, 450] width 12 height 6
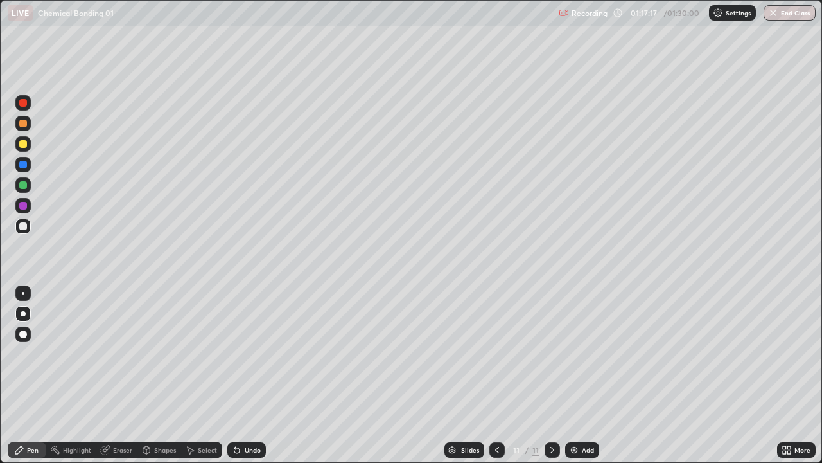
click at [17, 191] on div at bounding box center [22, 184] width 15 height 15
click at [26, 232] on div at bounding box center [22, 225] width 15 height 15
click at [496, 414] on icon at bounding box center [497, 450] width 10 height 10
click at [497, 414] on icon at bounding box center [497, 450] width 10 height 10
click at [494, 414] on div at bounding box center [497, 449] width 15 height 15
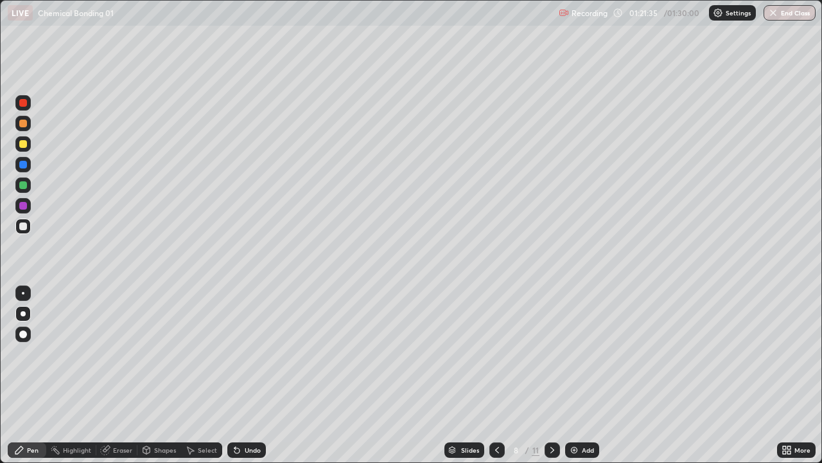
click at [495, 414] on div at bounding box center [497, 450] width 15 height 26
click at [792, 11] on button "End Class" at bounding box center [790, 12] width 52 height 15
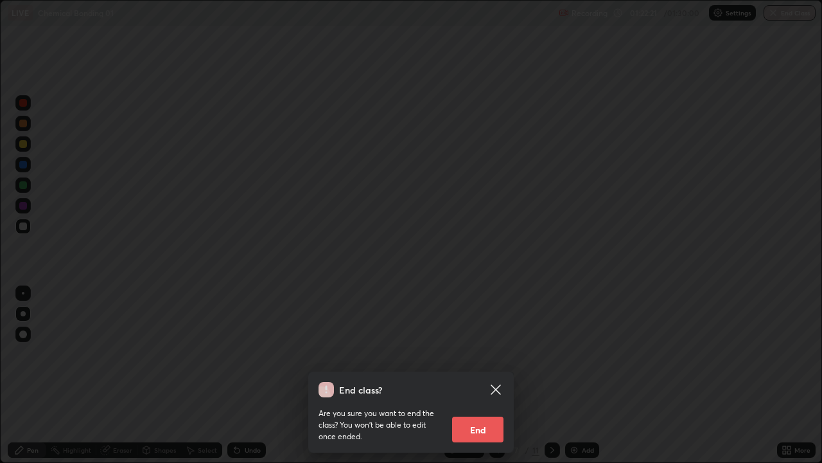
click at [484, 414] on button "End" at bounding box center [477, 429] width 51 height 26
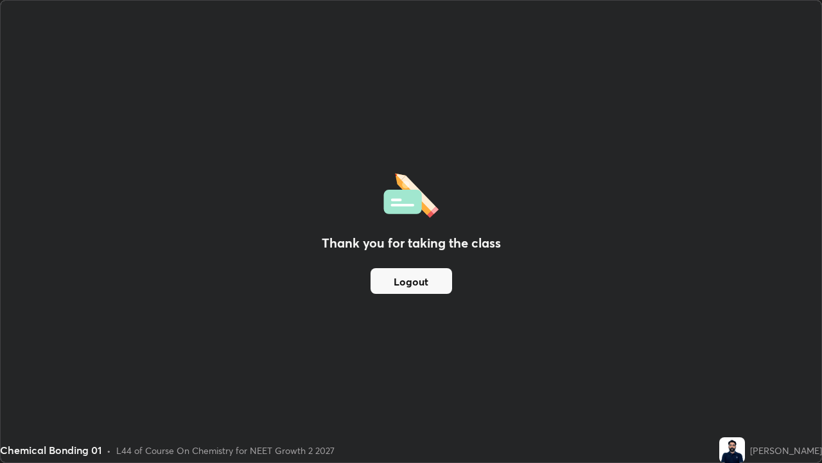
click at [424, 278] on button "Logout" at bounding box center [412, 281] width 82 height 26
click at [423, 279] on button "Logout" at bounding box center [412, 281] width 82 height 26
